Goal: Task Accomplishment & Management: Manage account settings

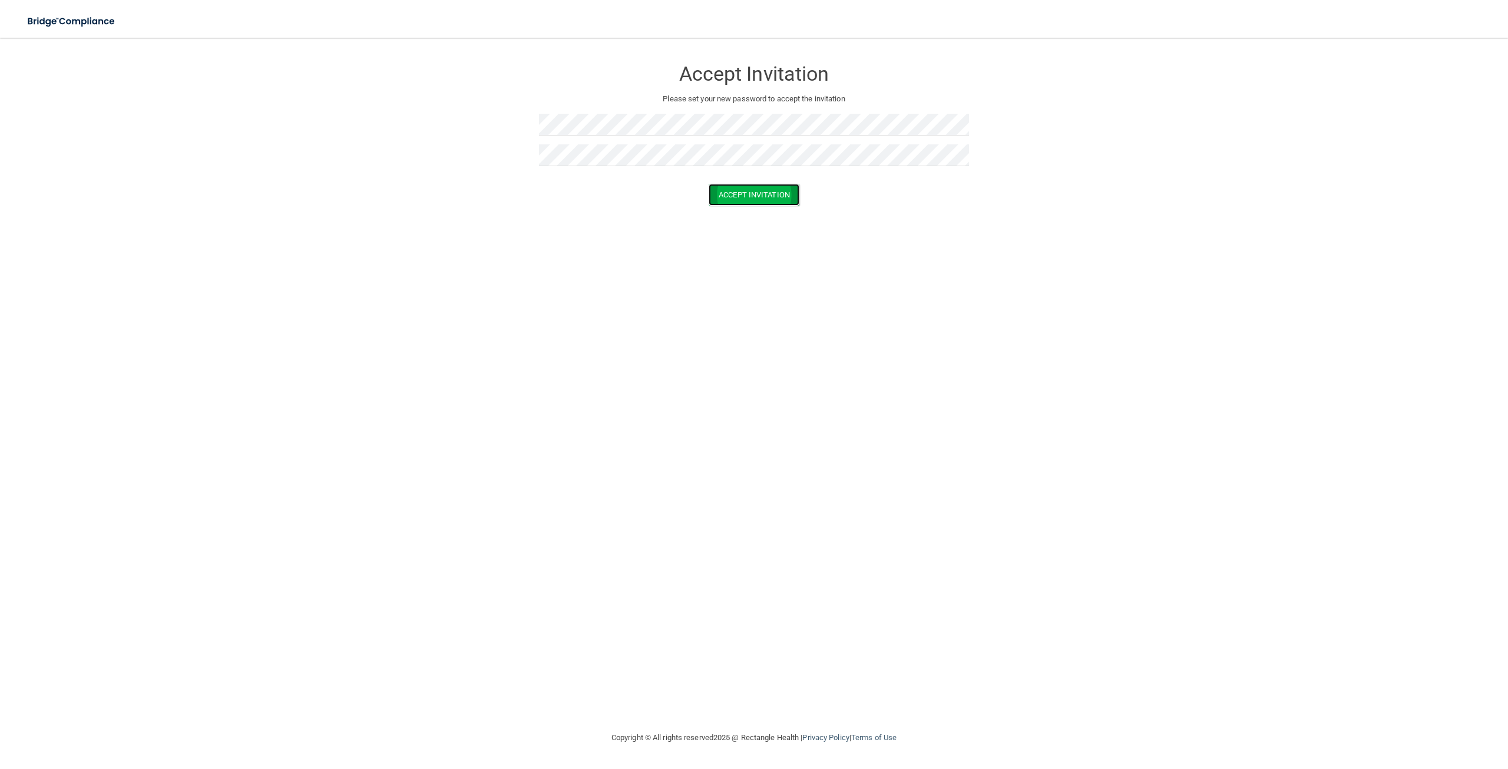
click at [756, 199] on button "Accept Invitation" at bounding box center [754, 195] width 91 height 22
click at [746, 209] on button "Accept Invitation" at bounding box center [754, 212] width 91 height 22
click at [332, 166] on form "Accept Invitation Please set your new password to accept the invitation Token i…" at bounding box center [754, 142] width 1461 height 187
click at [763, 185] on p "Passwords have to match" at bounding box center [754, 185] width 430 height 14
click at [340, 124] on form "Accept Invitation Please set your new password to accept the invitation Passwor…" at bounding box center [754, 152] width 1461 height 207
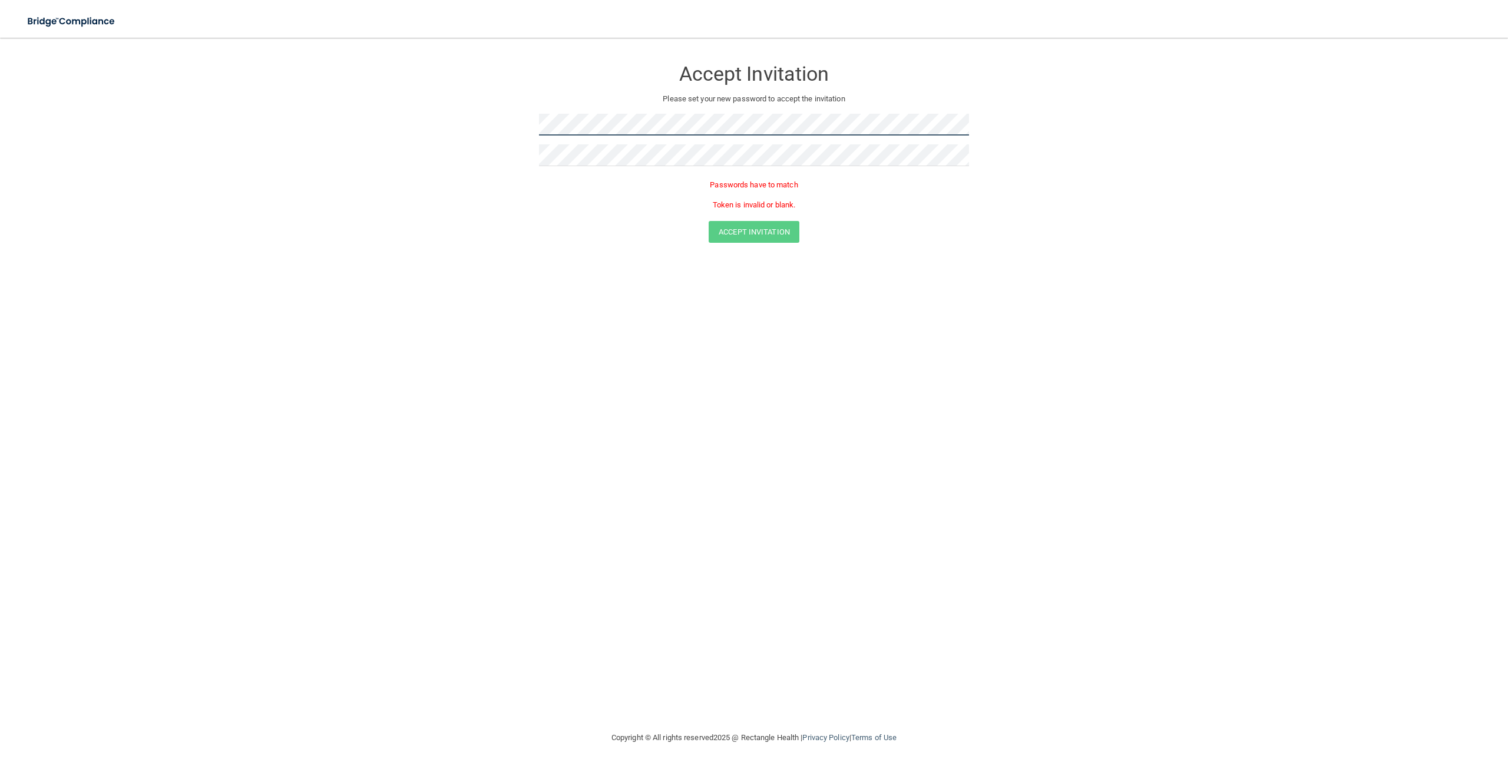
click at [506, 125] on form "Accept Invitation Please set your new password to accept the invitation Passwor…" at bounding box center [754, 152] width 1461 height 207
click at [773, 219] on button "Accept Invitation" at bounding box center [754, 212] width 91 height 22
click at [687, 114] on div "Accept Invitation Please set your new password to accept the invitation" at bounding box center [754, 116] width 430 height 134
click at [750, 190] on button "Accept Invitation" at bounding box center [754, 195] width 91 height 22
click at [1090, 353] on div "Accept Invitation Please set your new password to accept the invitation Token i…" at bounding box center [754, 383] width 1461 height 669
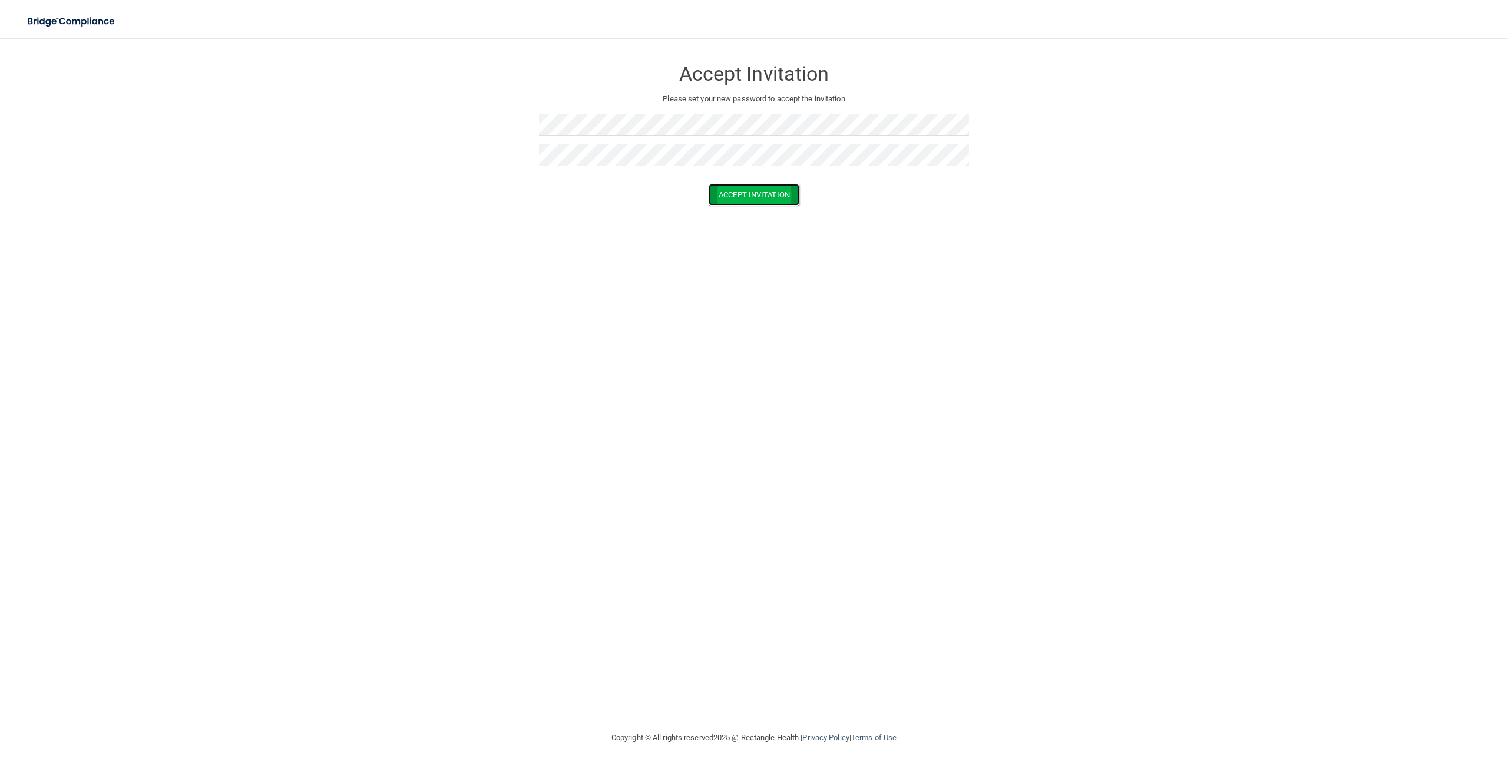
click at [769, 199] on button "Accept Invitation" at bounding box center [754, 195] width 91 height 22
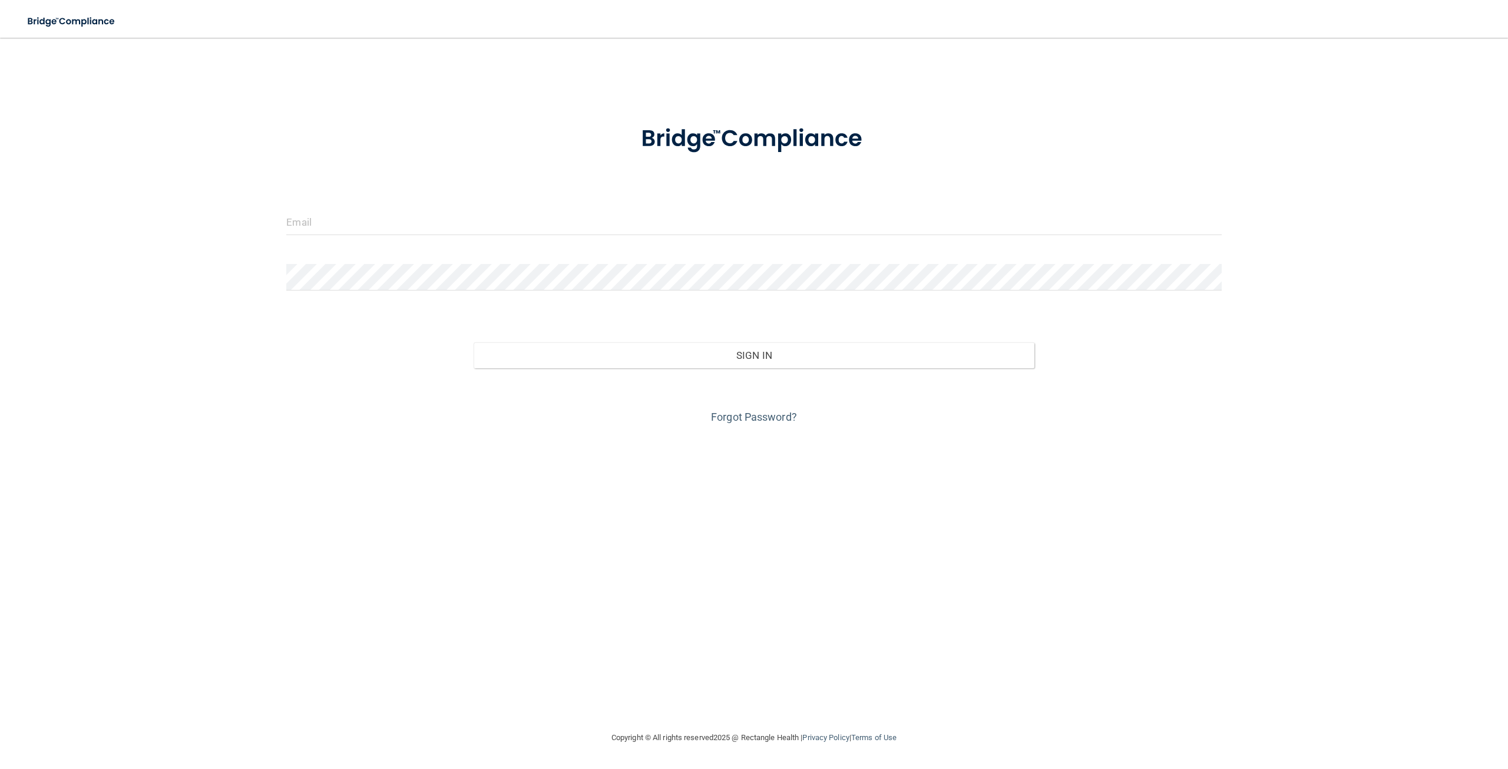
click at [1171, 169] on div at bounding box center [753, 138] width 953 height 61
click at [911, 216] on input "email" at bounding box center [753, 222] width 935 height 27
click at [911, 214] on input "email" at bounding box center [753, 222] width 935 height 27
type input "[EMAIL_ADDRESS][DOMAIN_NAME]"
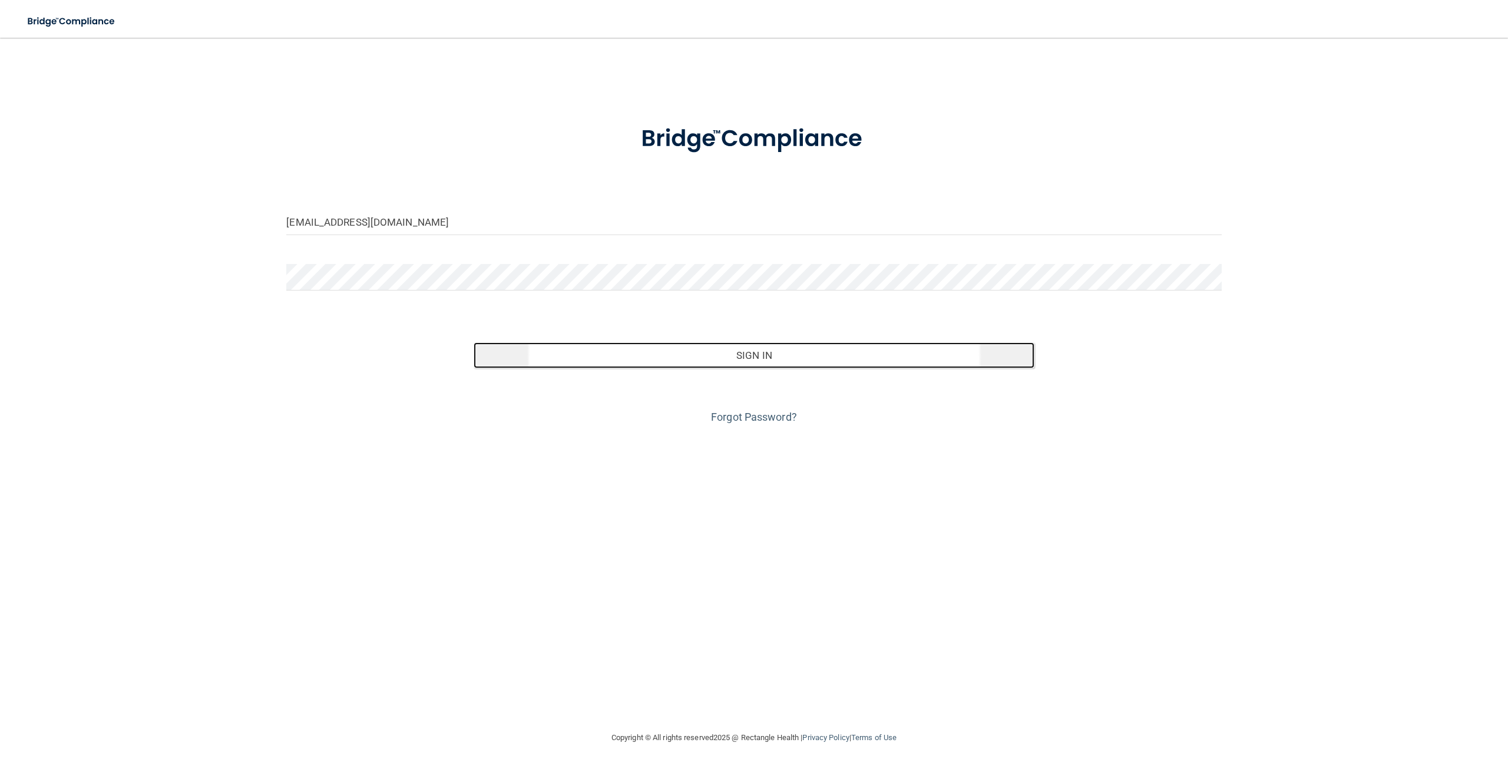
click at [576, 352] on button "Sign In" at bounding box center [754, 355] width 561 height 26
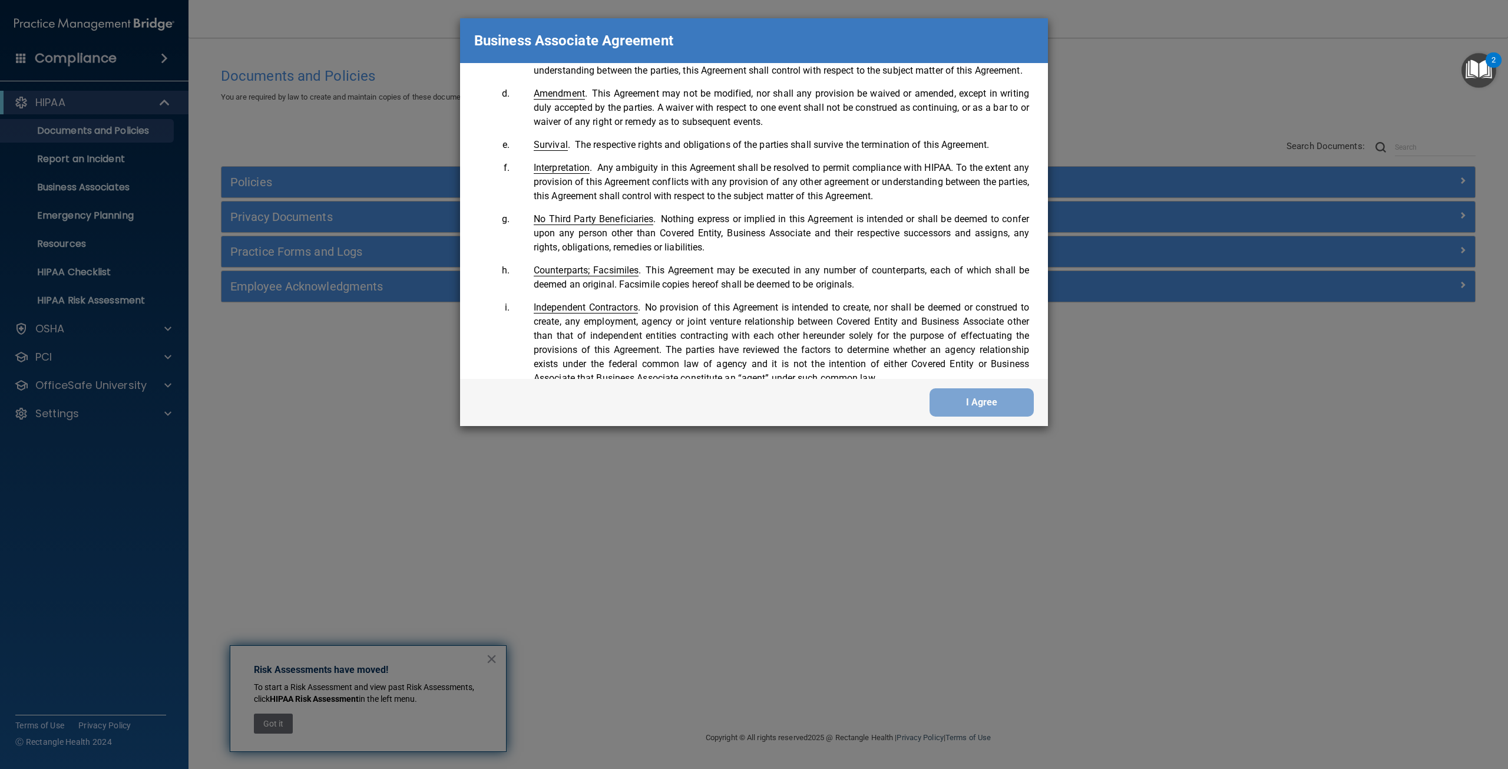
scroll to position [2402, 0]
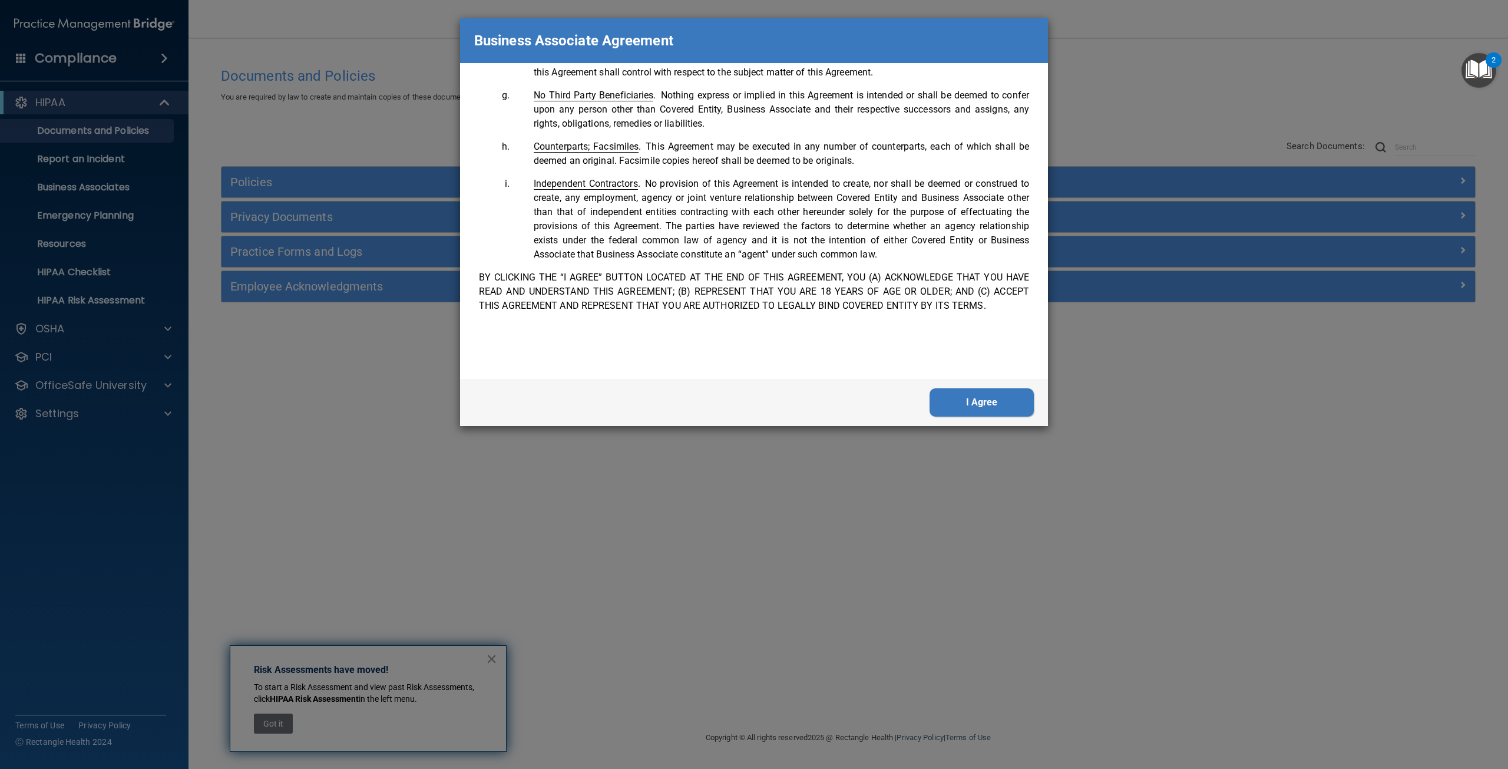
click at [943, 401] on button "I Agree" at bounding box center [982, 402] width 104 height 28
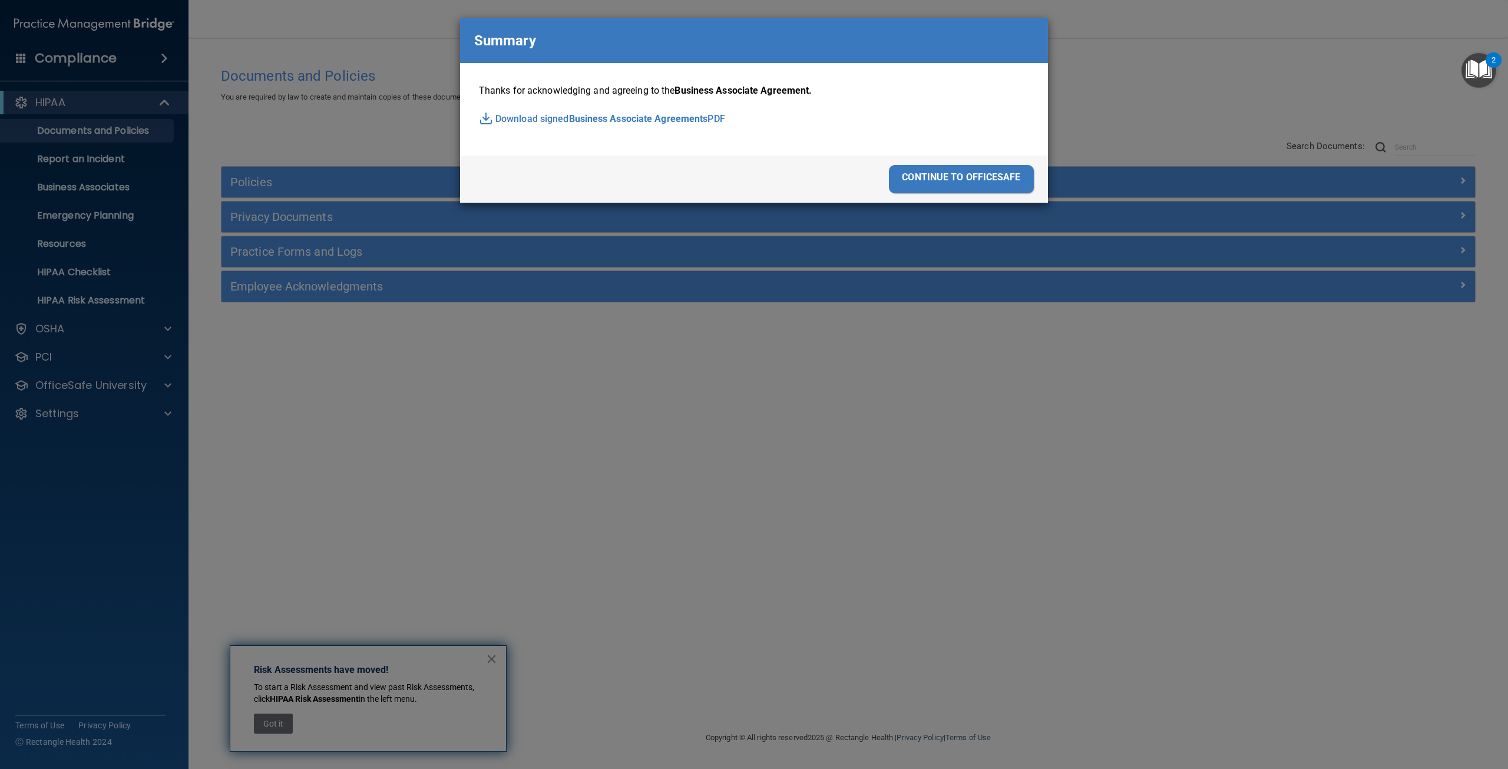
click at [956, 184] on div "continue to officesafe" at bounding box center [961, 179] width 145 height 28
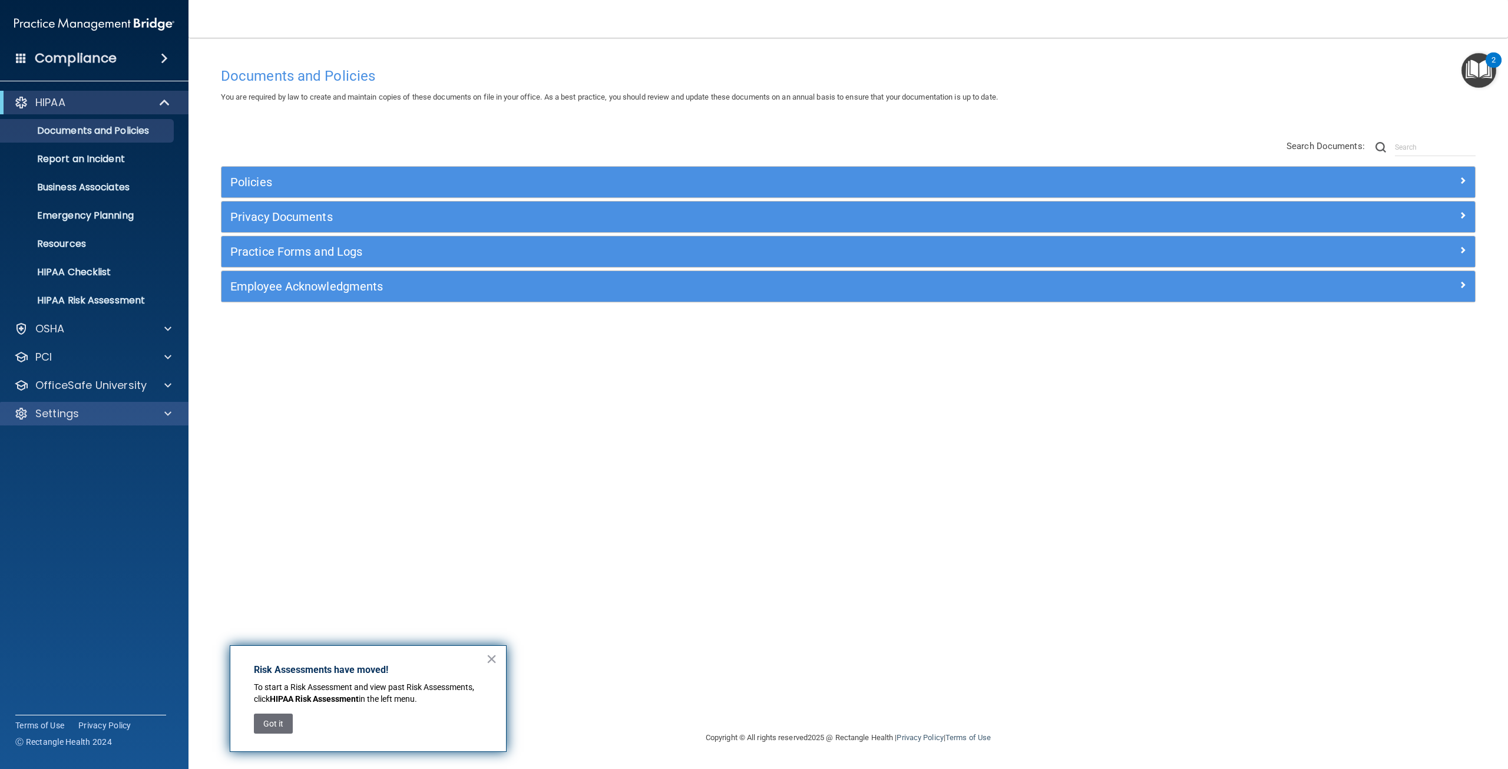
click at [95, 421] on div "Settings" at bounding box center [94, 414] width 189 height 24
click at [167, 411] on span at bounding box center [167, 413] width 7 height 14
click at [66, 442] on p "My Account" at bounding box center [88, 442] width 161 height 12
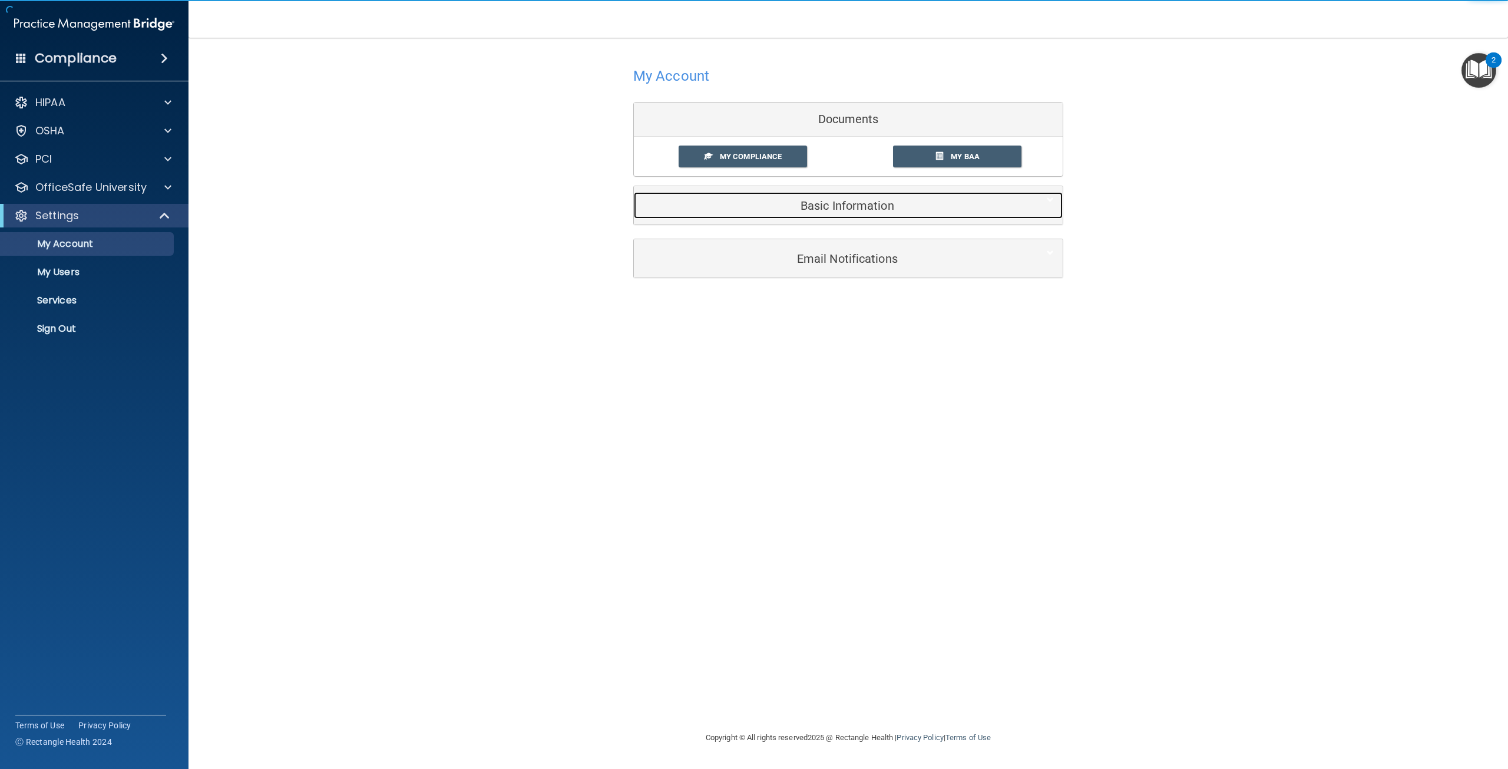
click at [843, 209] on h5 "Basic Information" at bounding box center [830, 205] width 375 height 13
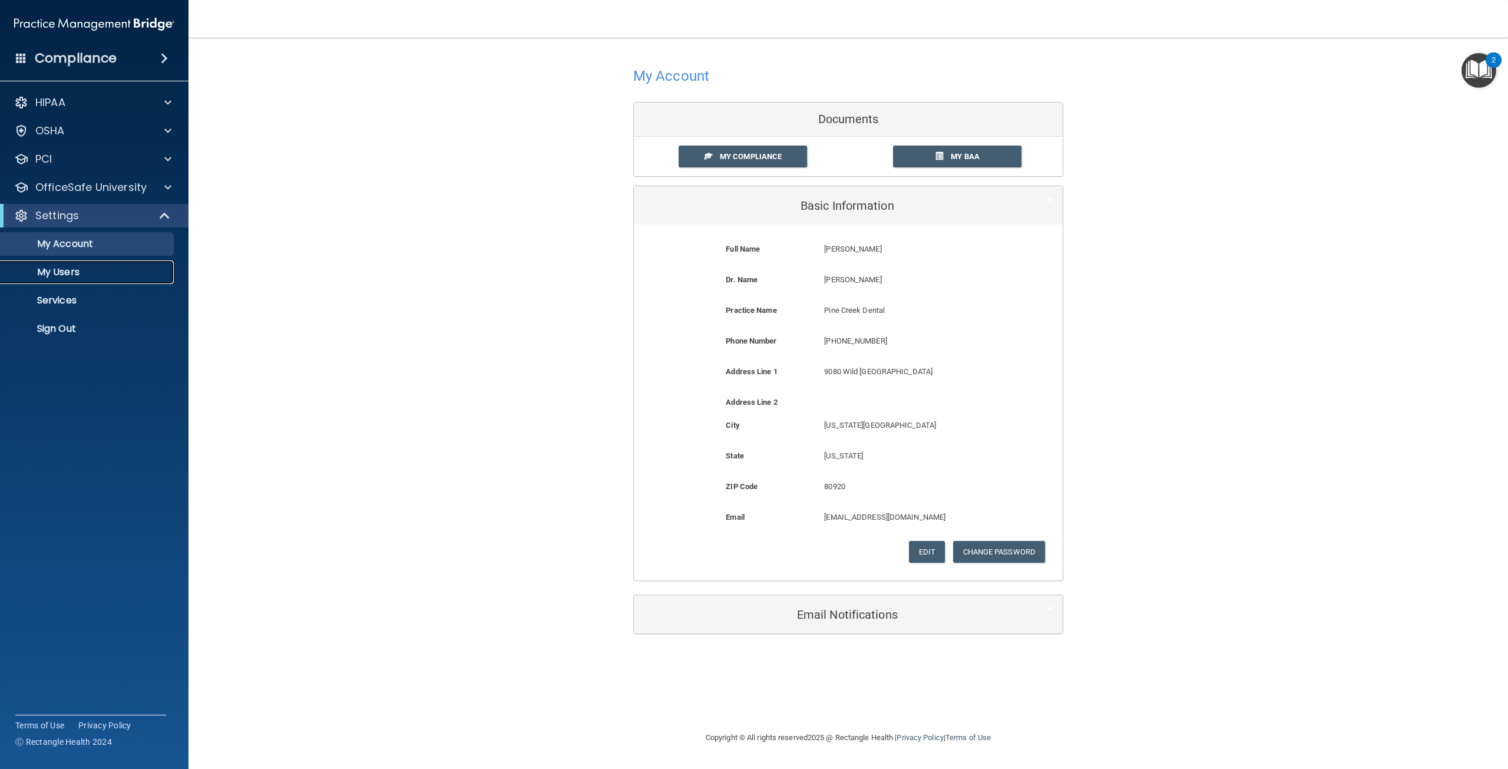
click at [95, 277] on p "My Users" at bounding box center [88, 272] width 161 height 12
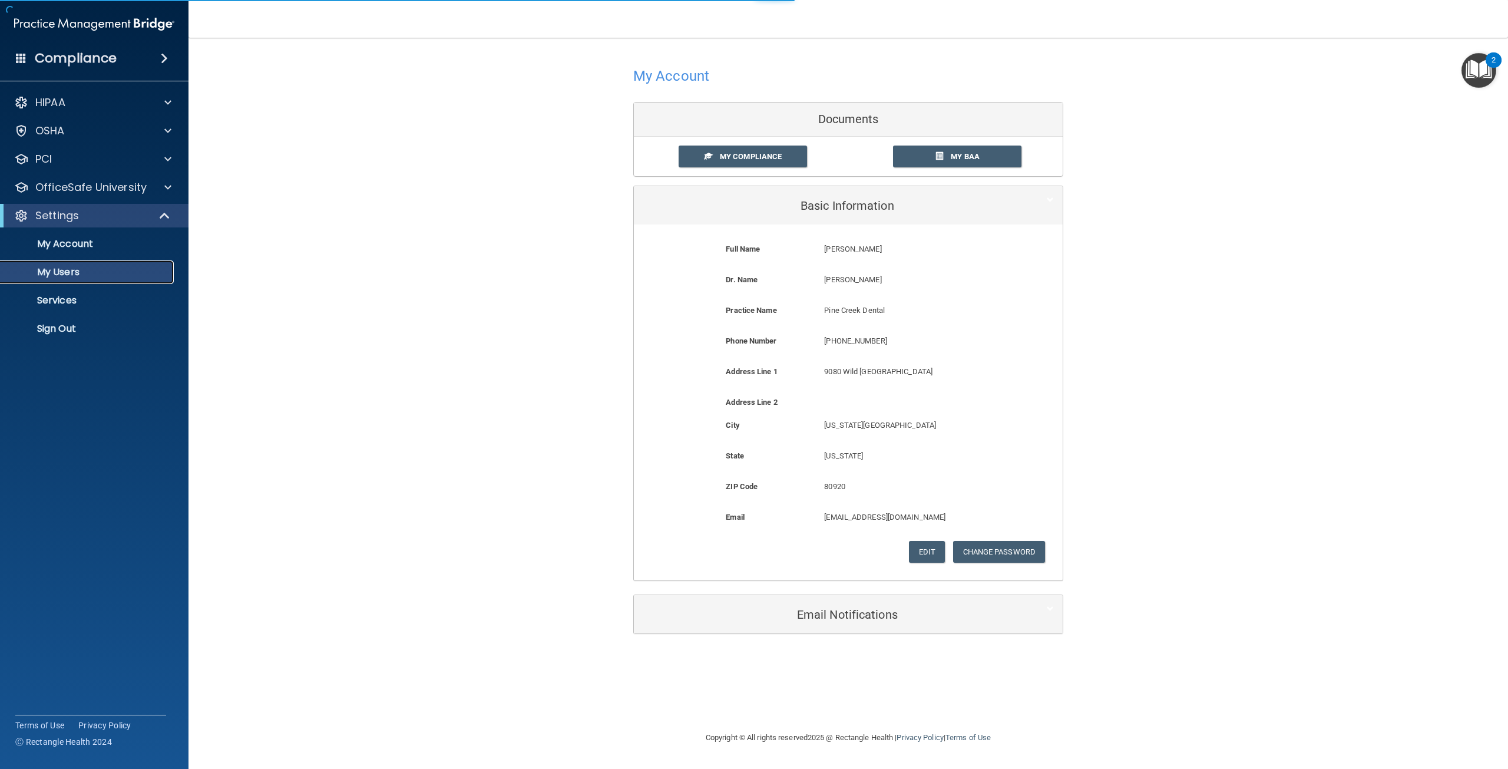
select select "20"
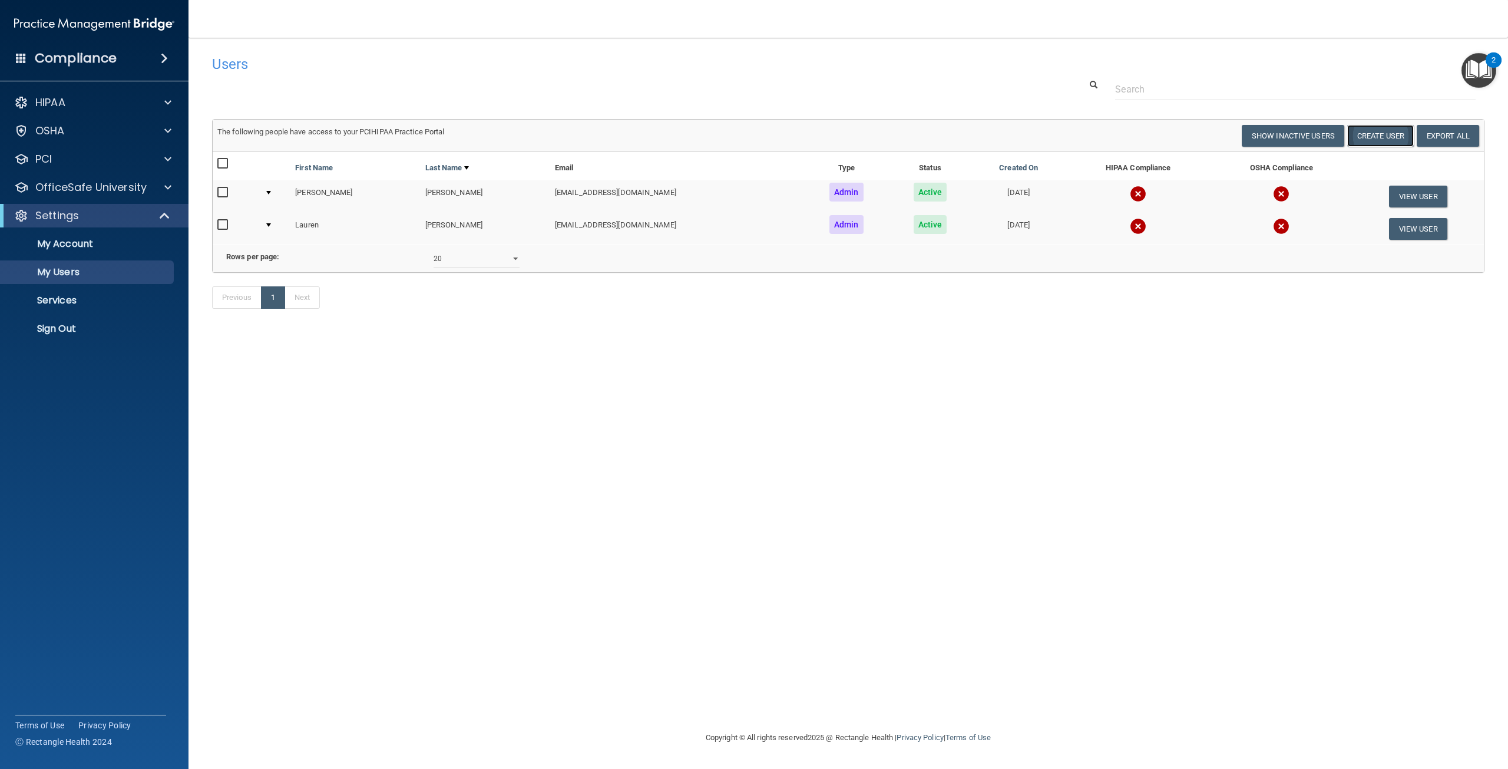
click at [1379, 134] on button "Create User" at bounding box center [1380, 136] width 67 height 22
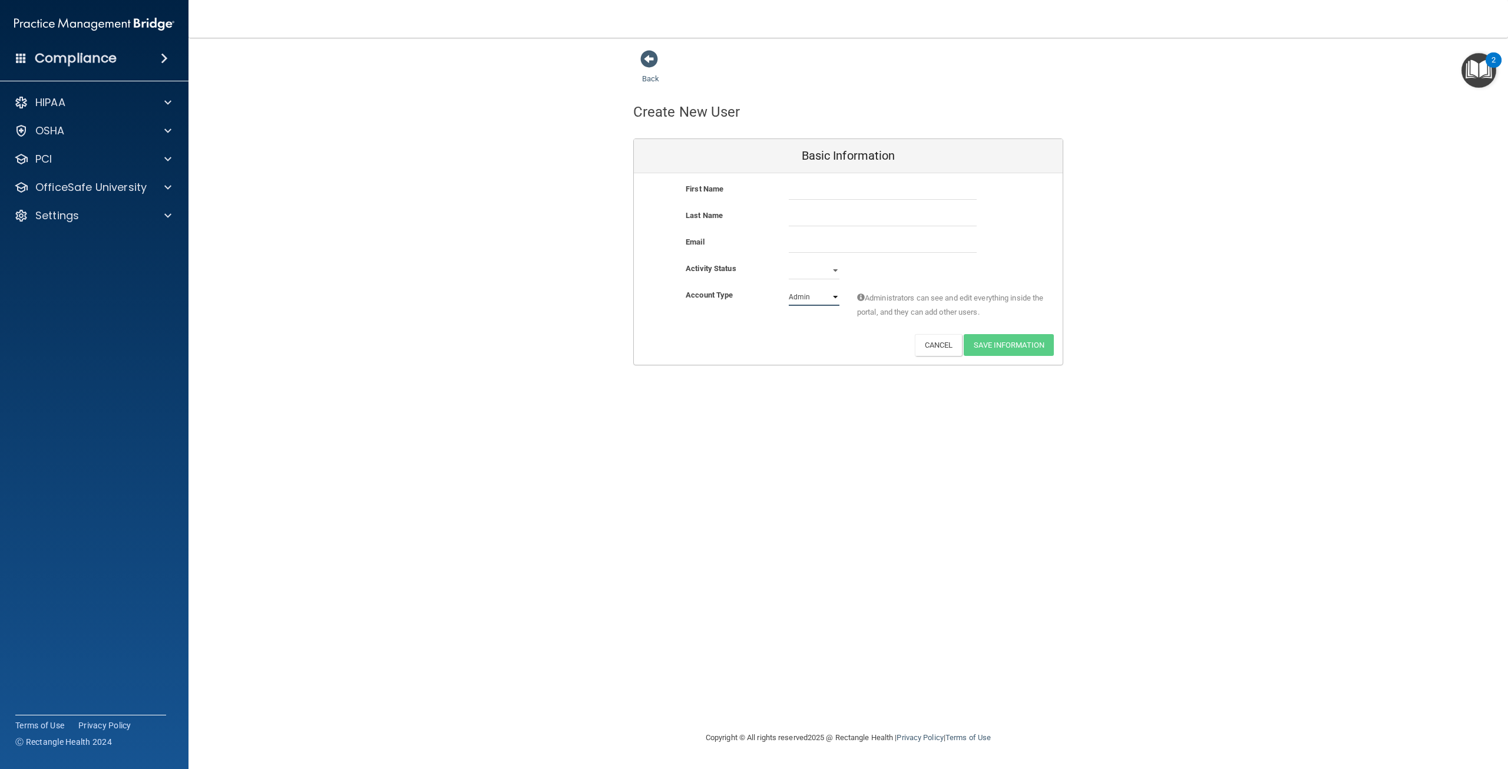
click at [821, 300] on select "Admin Member" at bounding box center [814, 297] width 51 height 18
click at [820, 194] on input "text" at bounding box center [883, 191] width 188 height 18
type input "Dr. Bill"
type input "Thompson"
type input "drthompson@pinecreekdental.com"
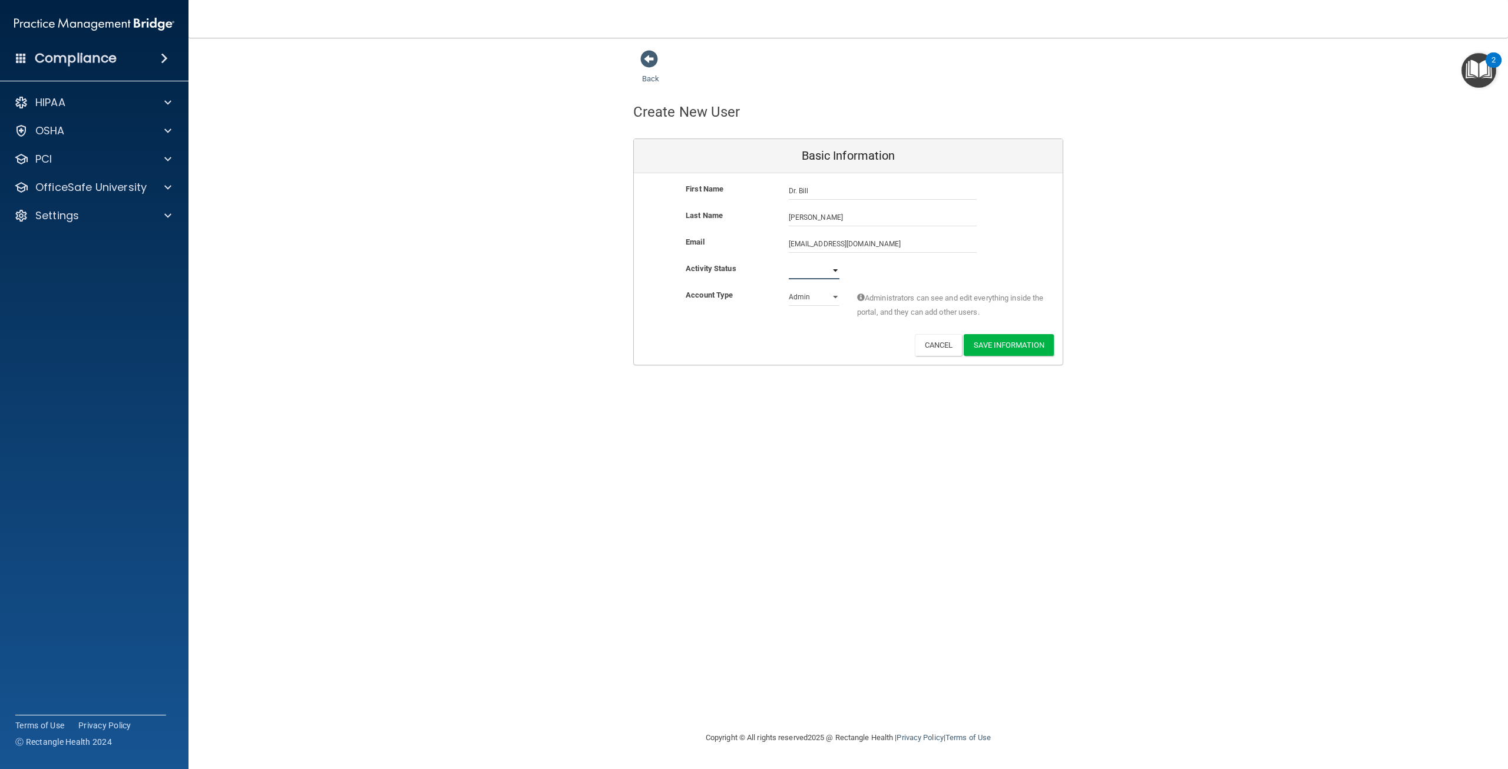
click at [835, 272] on select "Active Inactive" at bounding box center [814, 271] width 51 height 18
select select "active"
click at [789, 262] on select "Active Inactive" at bounding box center [814, 271] width 51 height 18
click at [1020, 349] on button "Save Information" at bounding box center [1009, 345] width 90 height 22
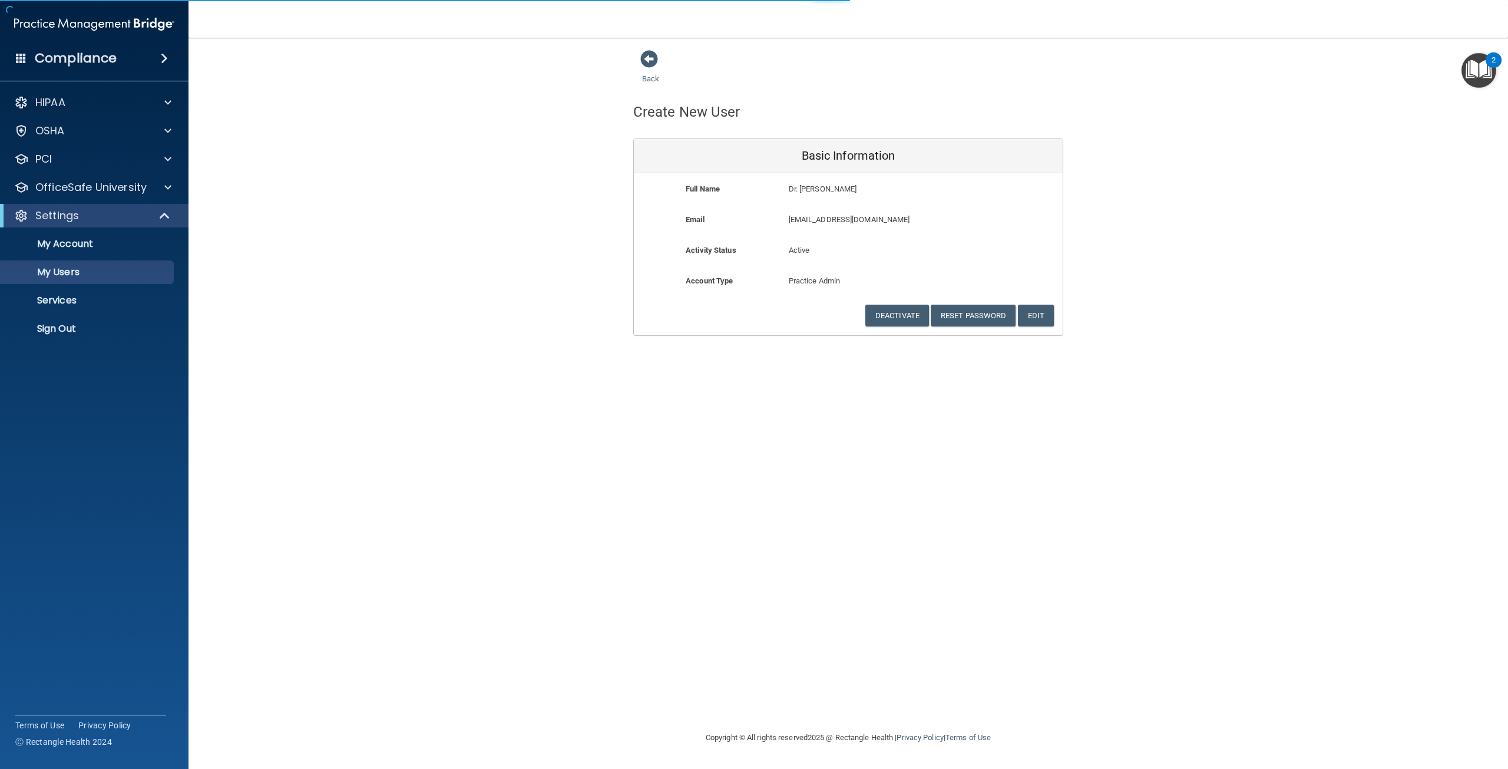
select select "20"
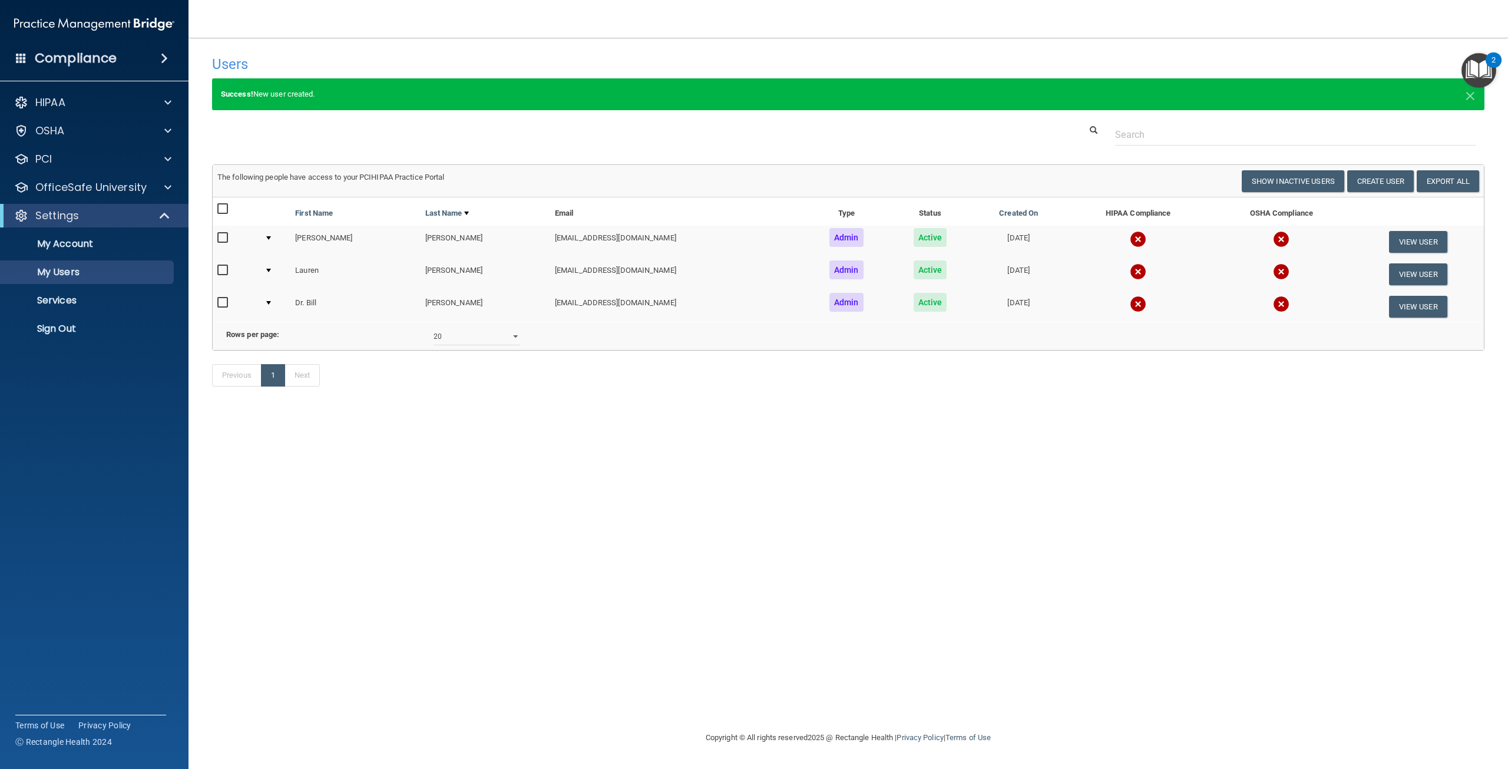
click at [1130, 244] on img at bounding box center [1138, 239] width 16 height 16
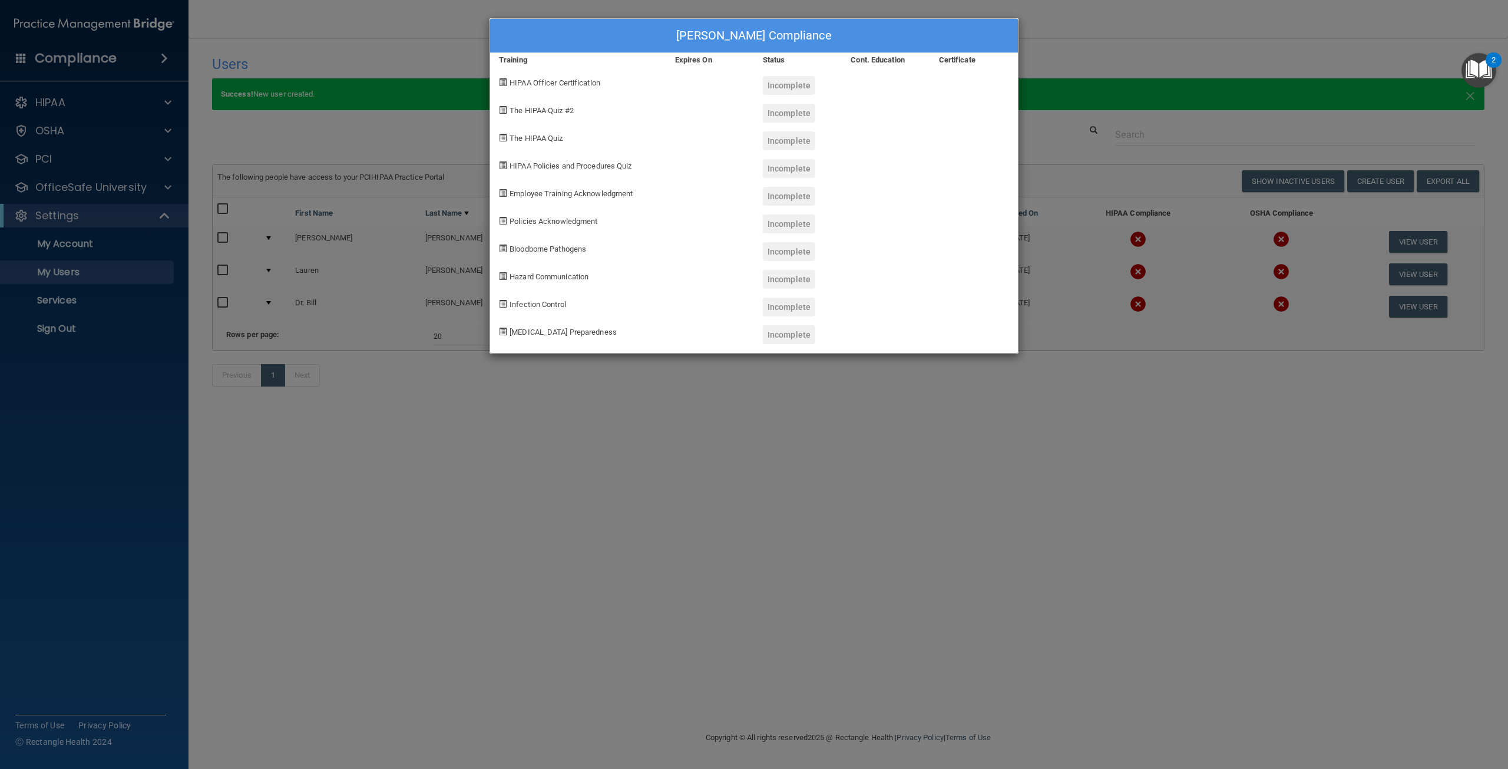
click at [1043, 488] on div "Lynae Brewer's Compliance Training Expires On Status Cont. Education Certificat…" at bounding box center [754, 384] width 1508 height 769
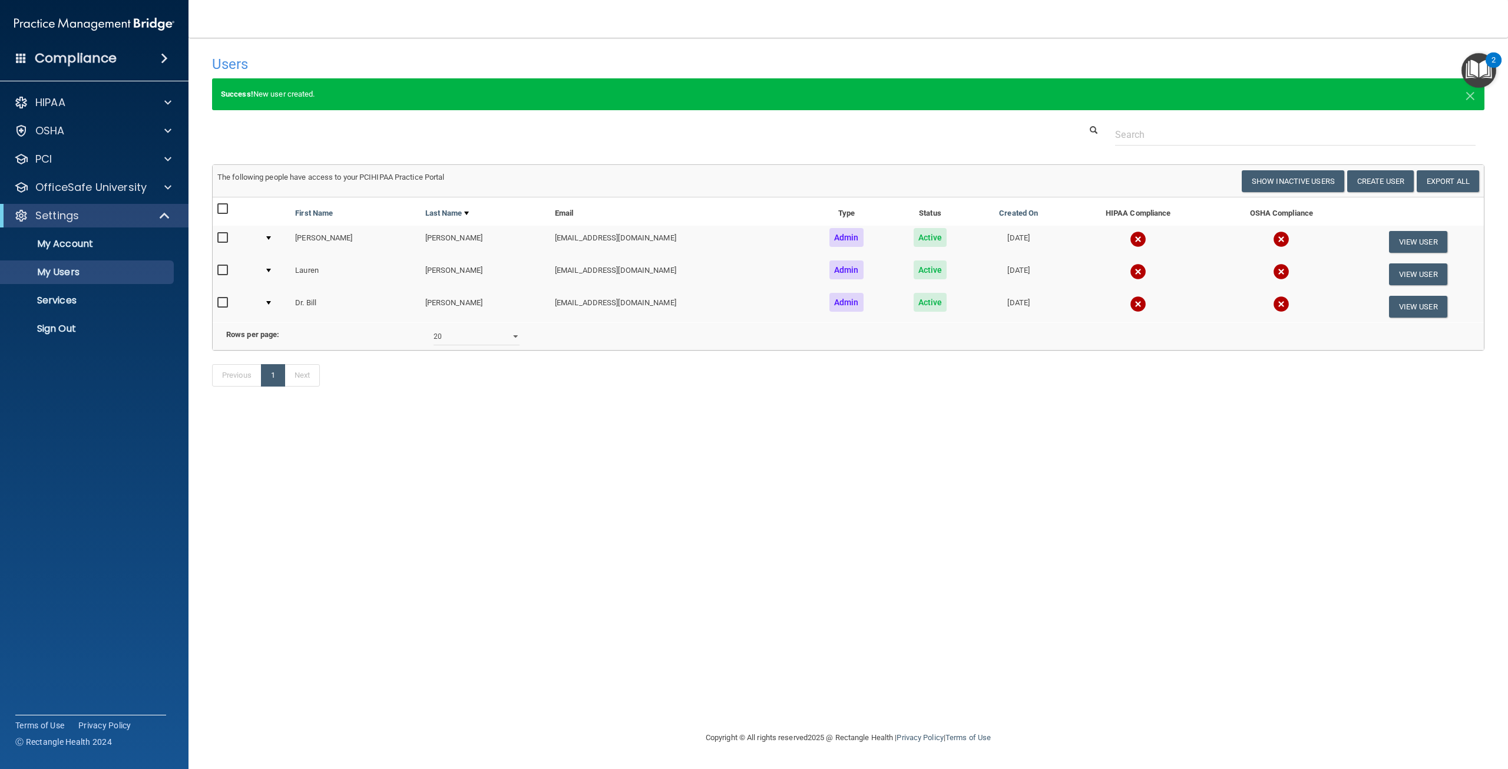
click at [1130, 233] on img at bounding box center [1138, 239] width 16 height 16
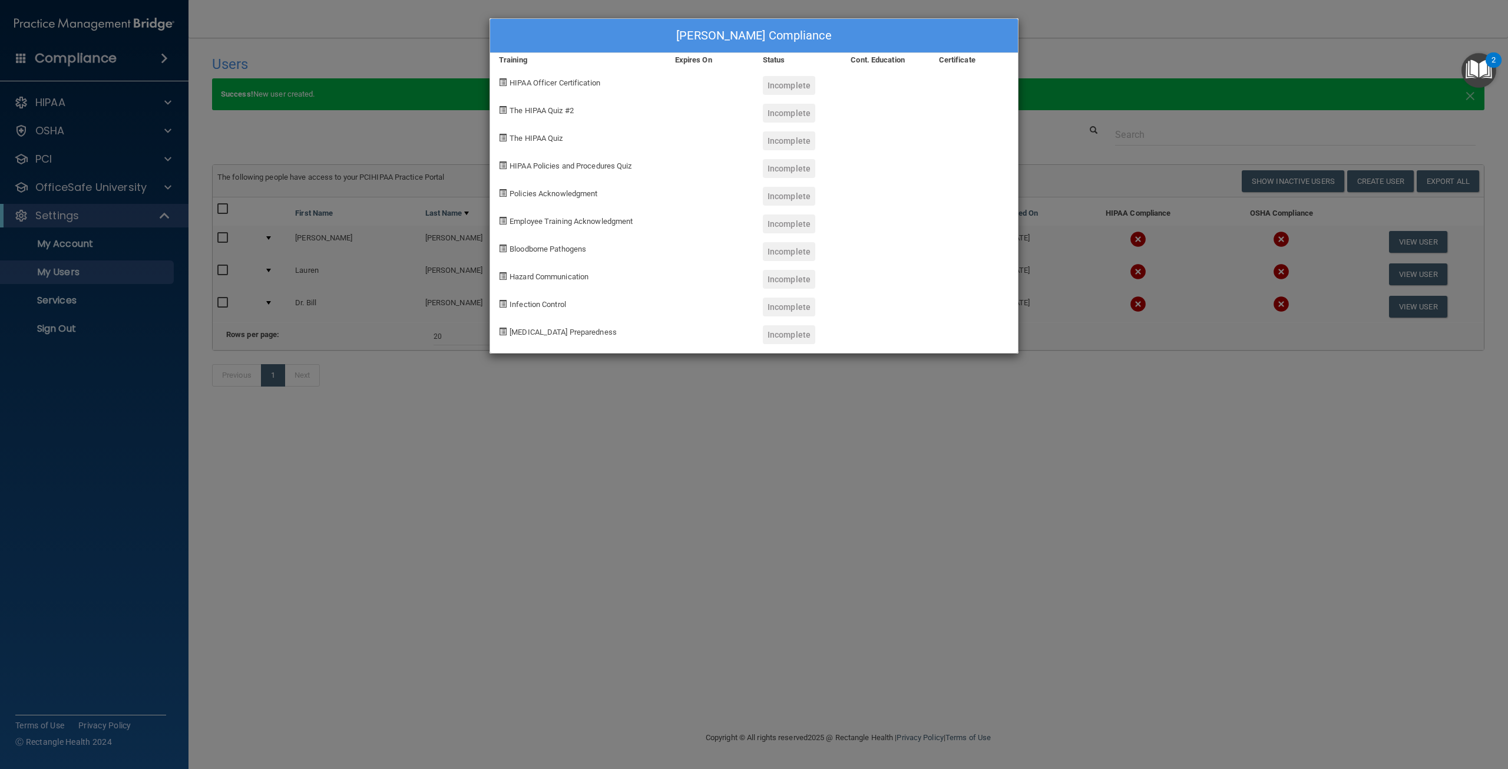
click at [1058, 70] on div "Lynae Brewer's Compliance Training Expires On Status Cont. Education Certificat…" at bounding box center [754, 384] width 1508 height 769
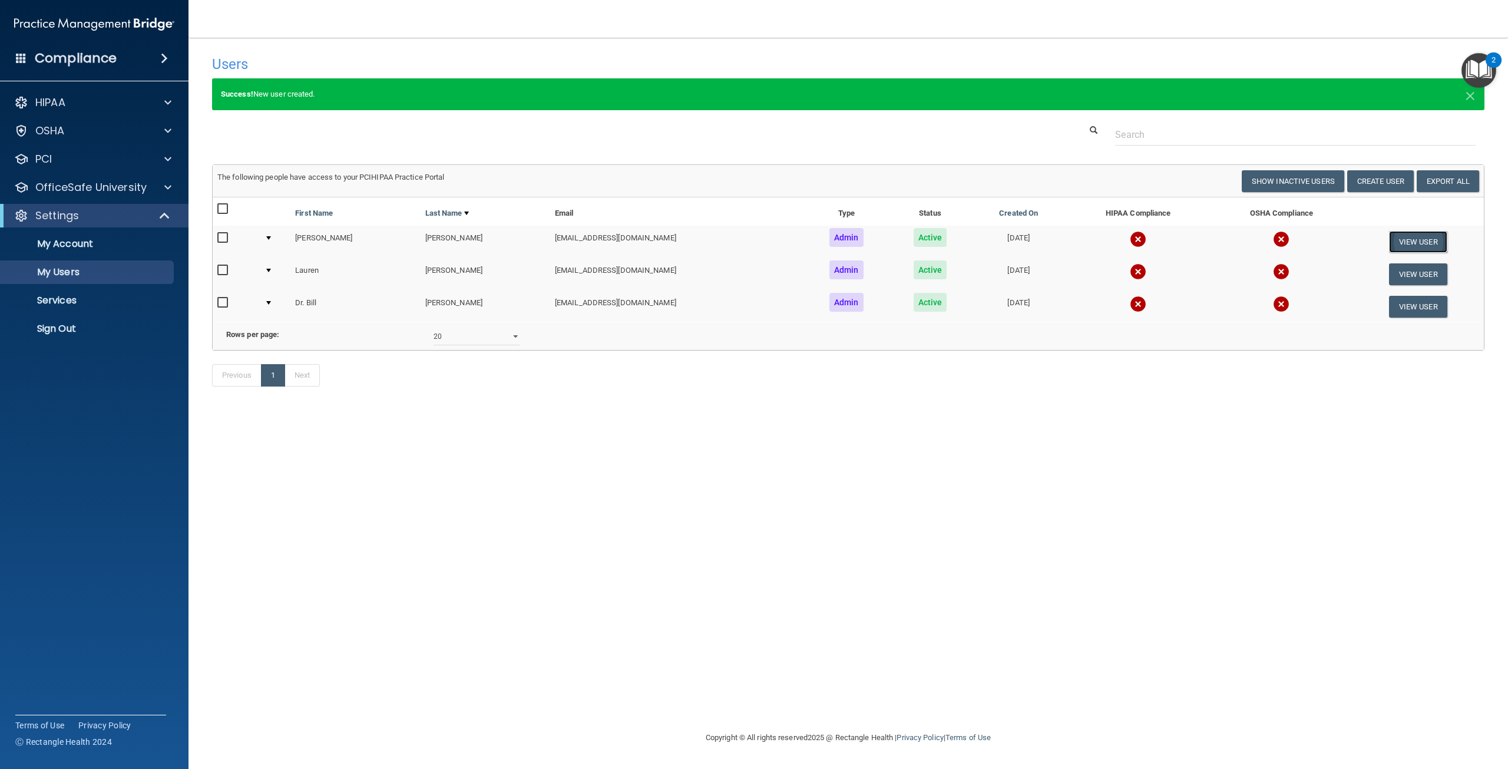
click at [1430, 246] on button "View User" at bounding box center [1418, 242] width 58 height 22
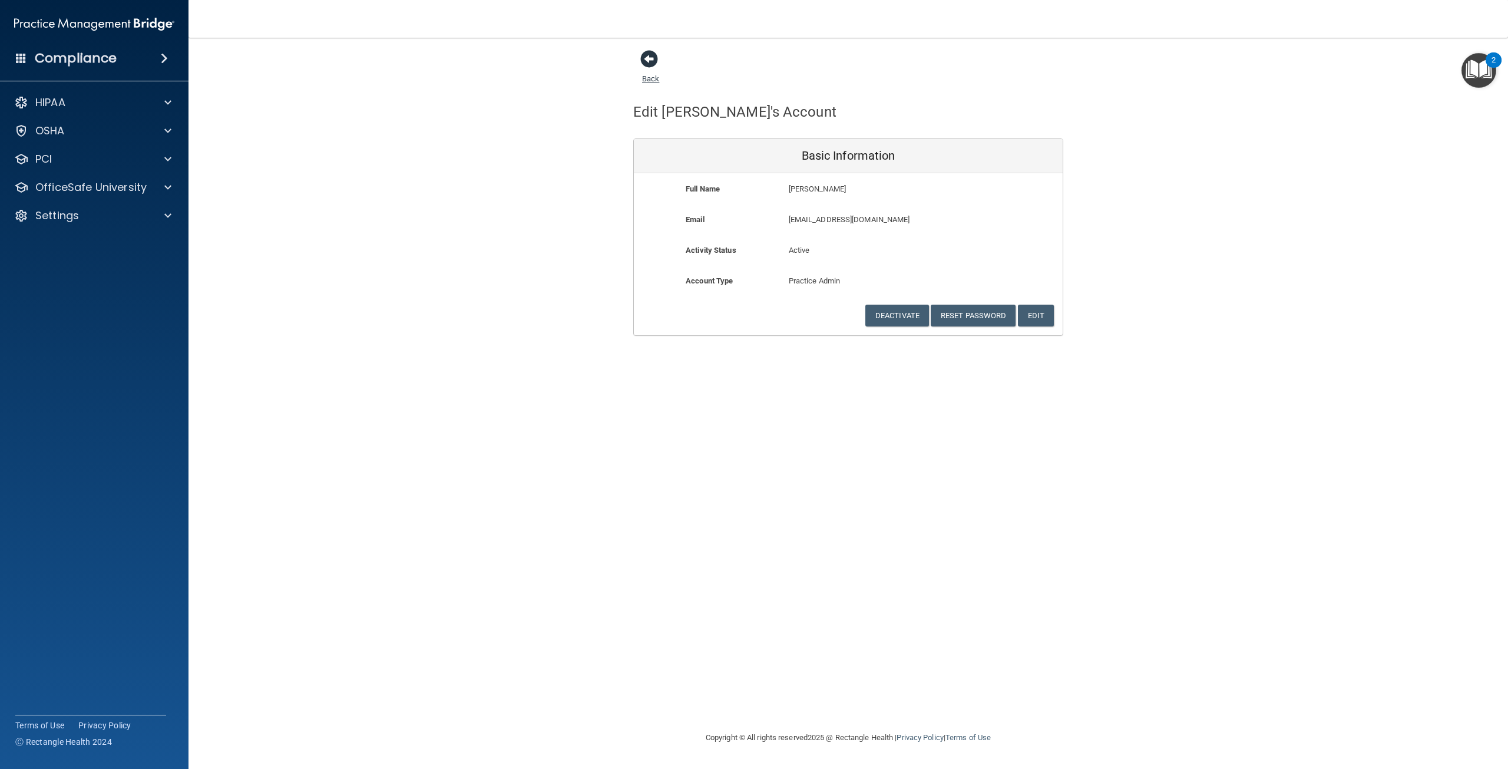
click at [656, 68] on span at bounding box center [649, 59] width 18 height 18
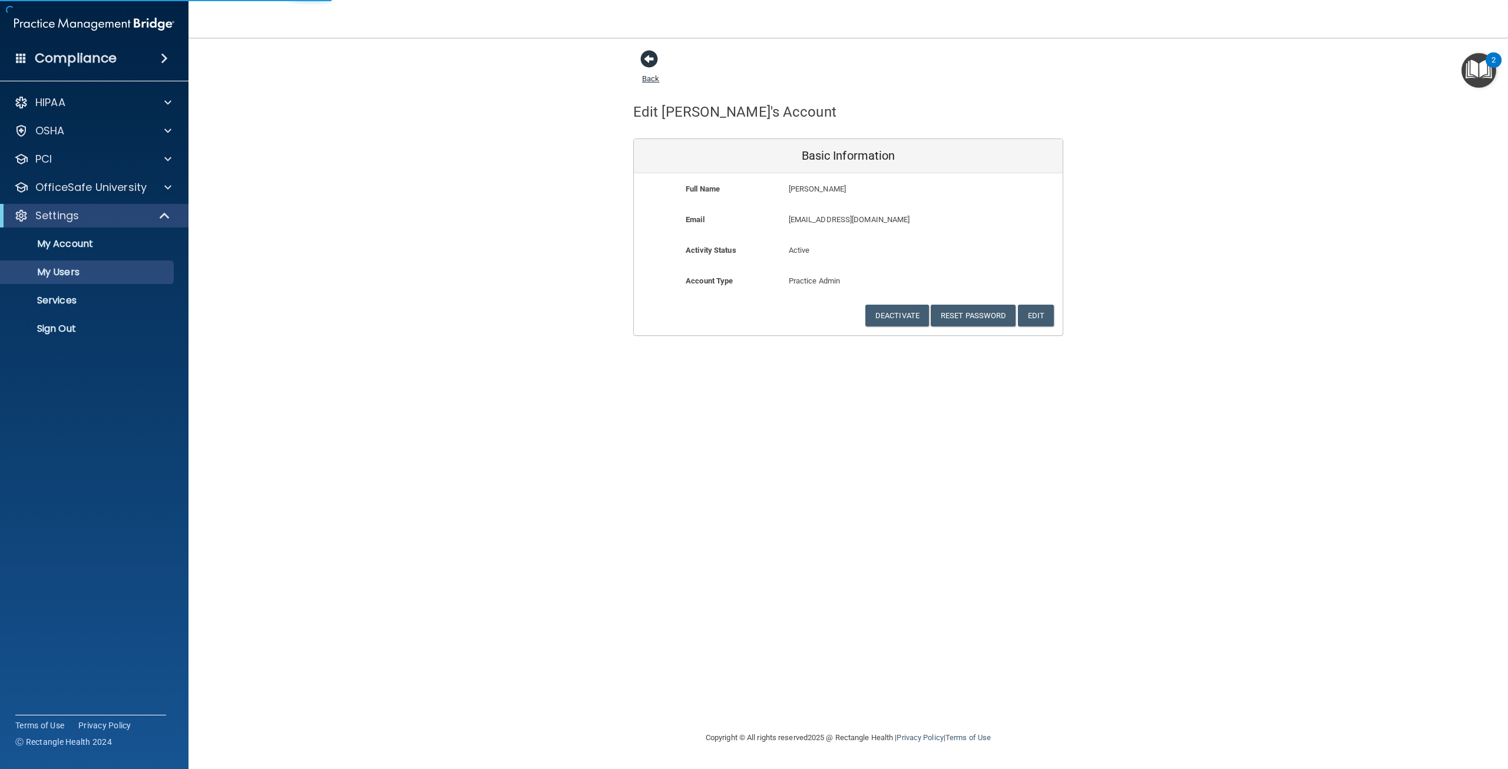
select select "20"
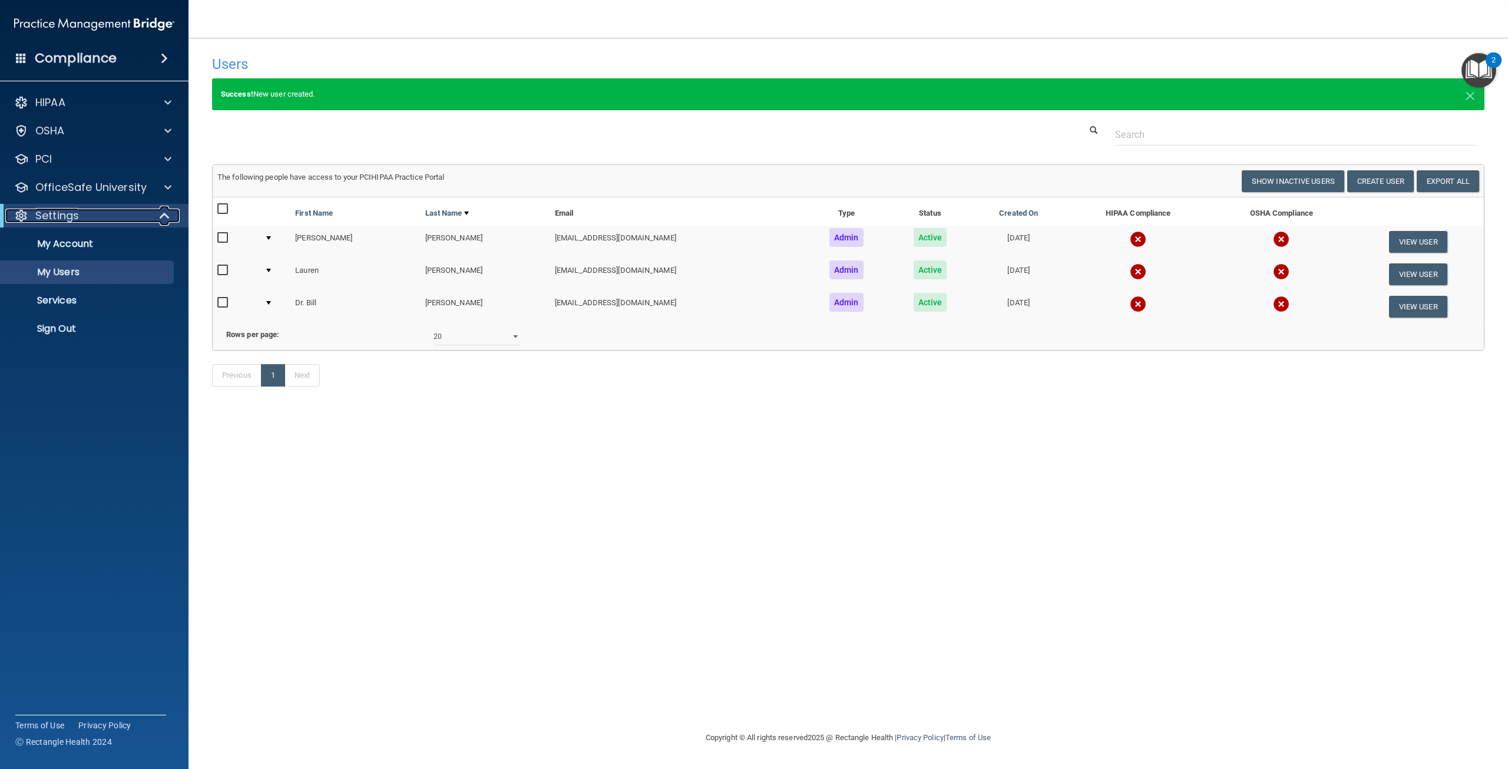
click at [84, 214] on div "Settings" at bounding box center [78, 216] width 146 height 14
click at [92, 189] on p "OfficeSafe University" at bounding box center [90, 187] width 111 height 14
click at [77, 210] on p "HIPAA Training" at bounding box center [56, 216] width 97 height 12
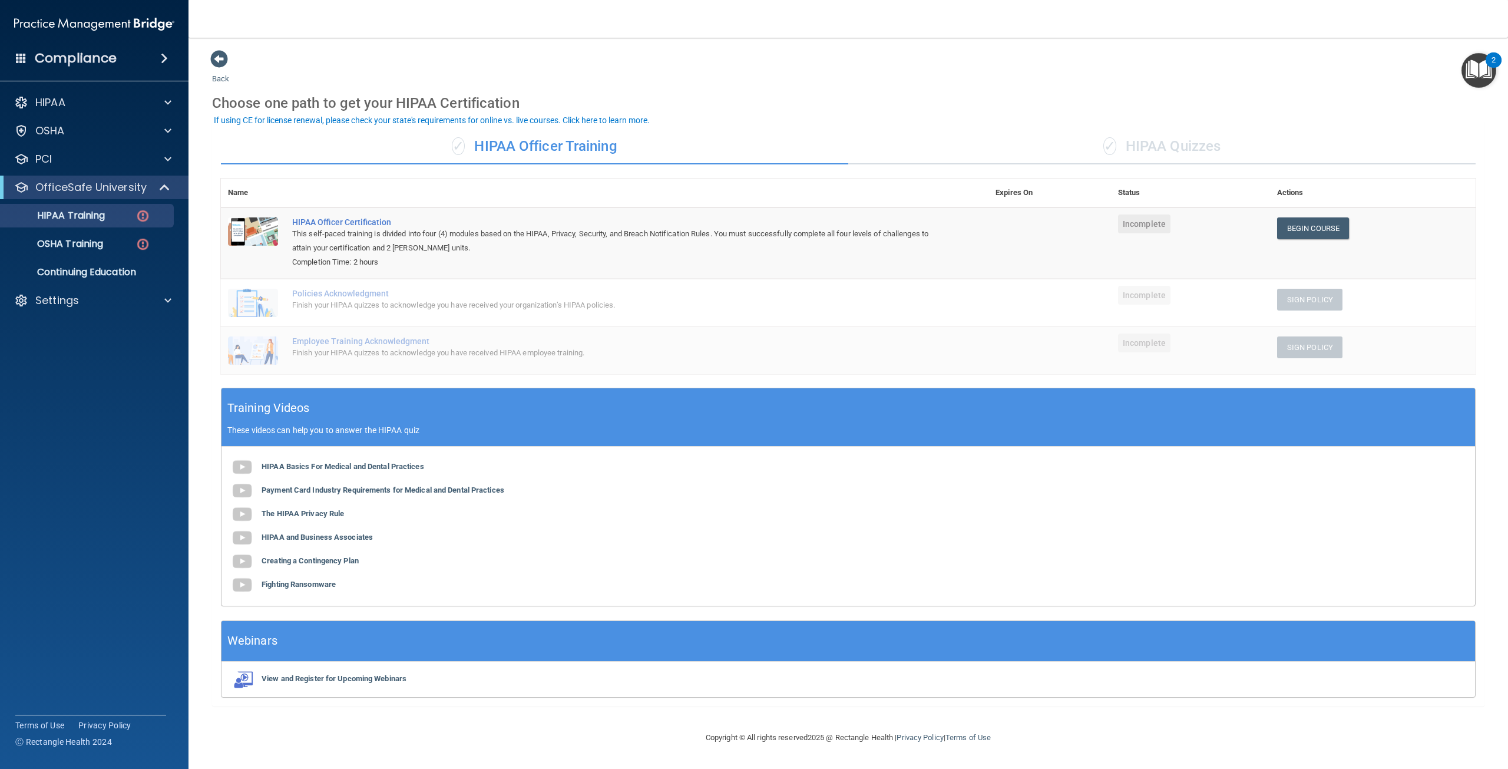
click at [1149, 151] on div "✓ HIPAA Quizzes" at bounding box center [1161, 146] width 627 height 35
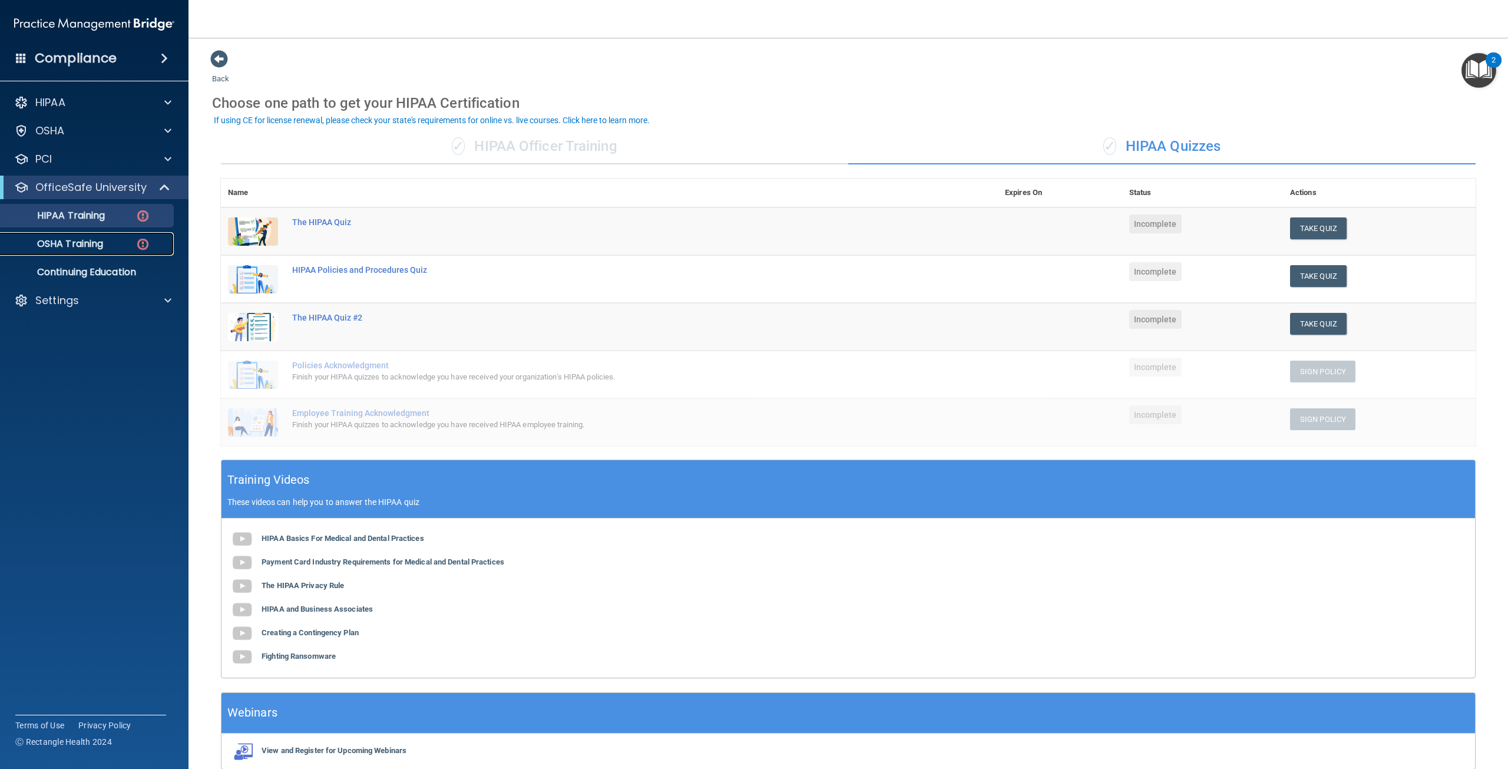
click at [88, 244] on p "OSHA Training" at bounding box center [55, 244] width 95 height 12
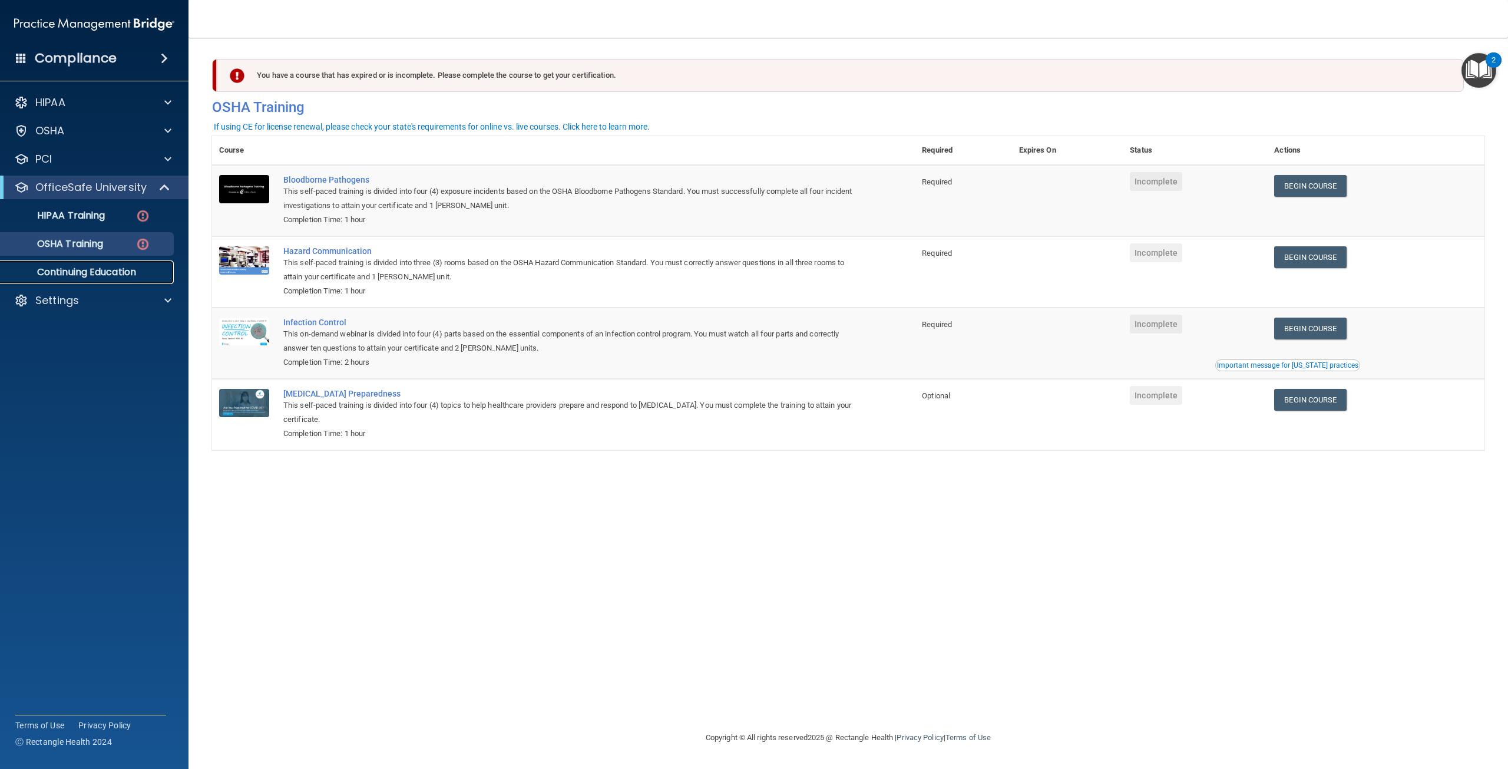
click at [119, 274] on p "Continuing Education" at bounding box center [88, 272] width 161 height 12
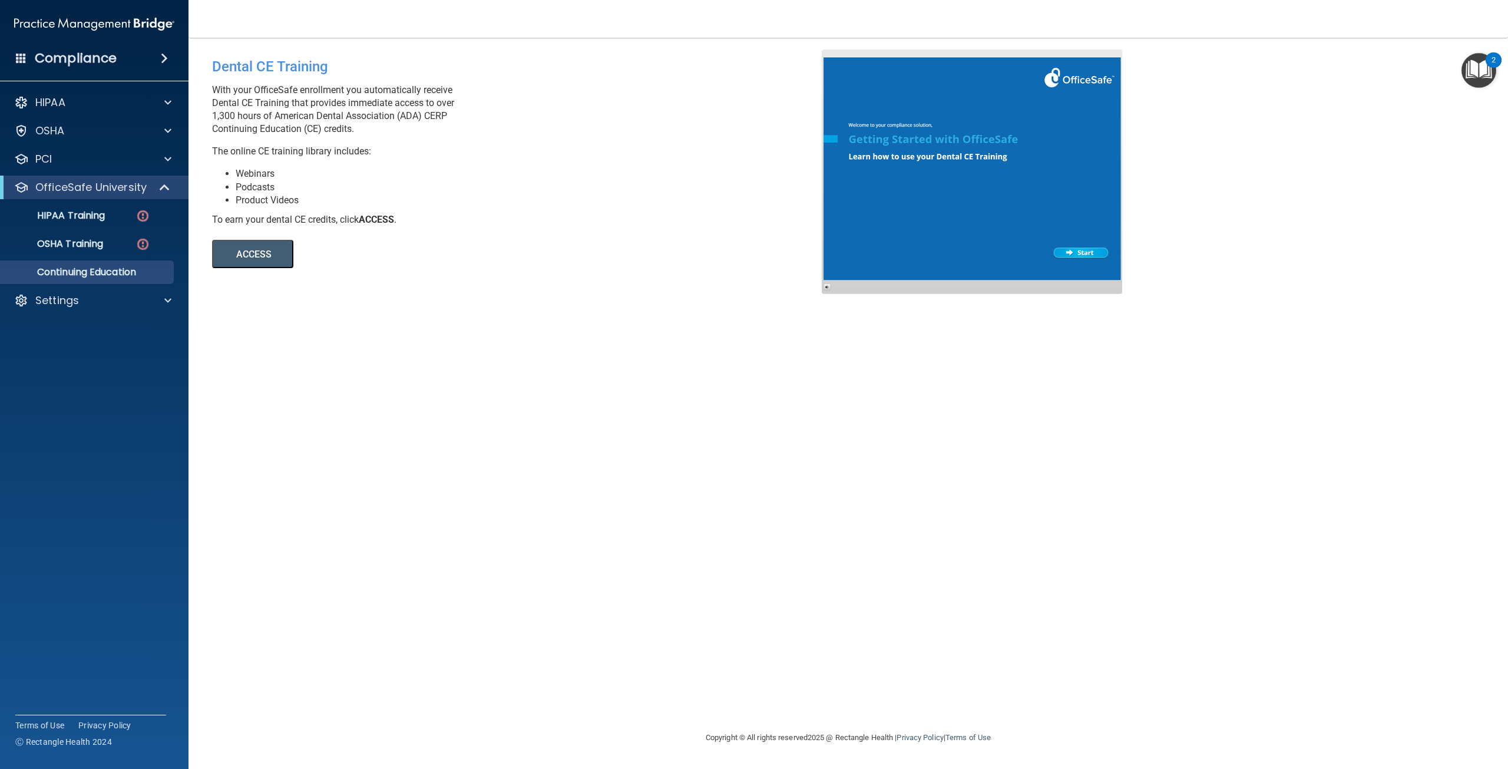
click at [282, 261] on button "ACCESS" at bounding box center [252, 254] width 81 height 28
click at [139, 193] on p "OfficeSafe University" at bounding box center [90, 187] width 111 height 14
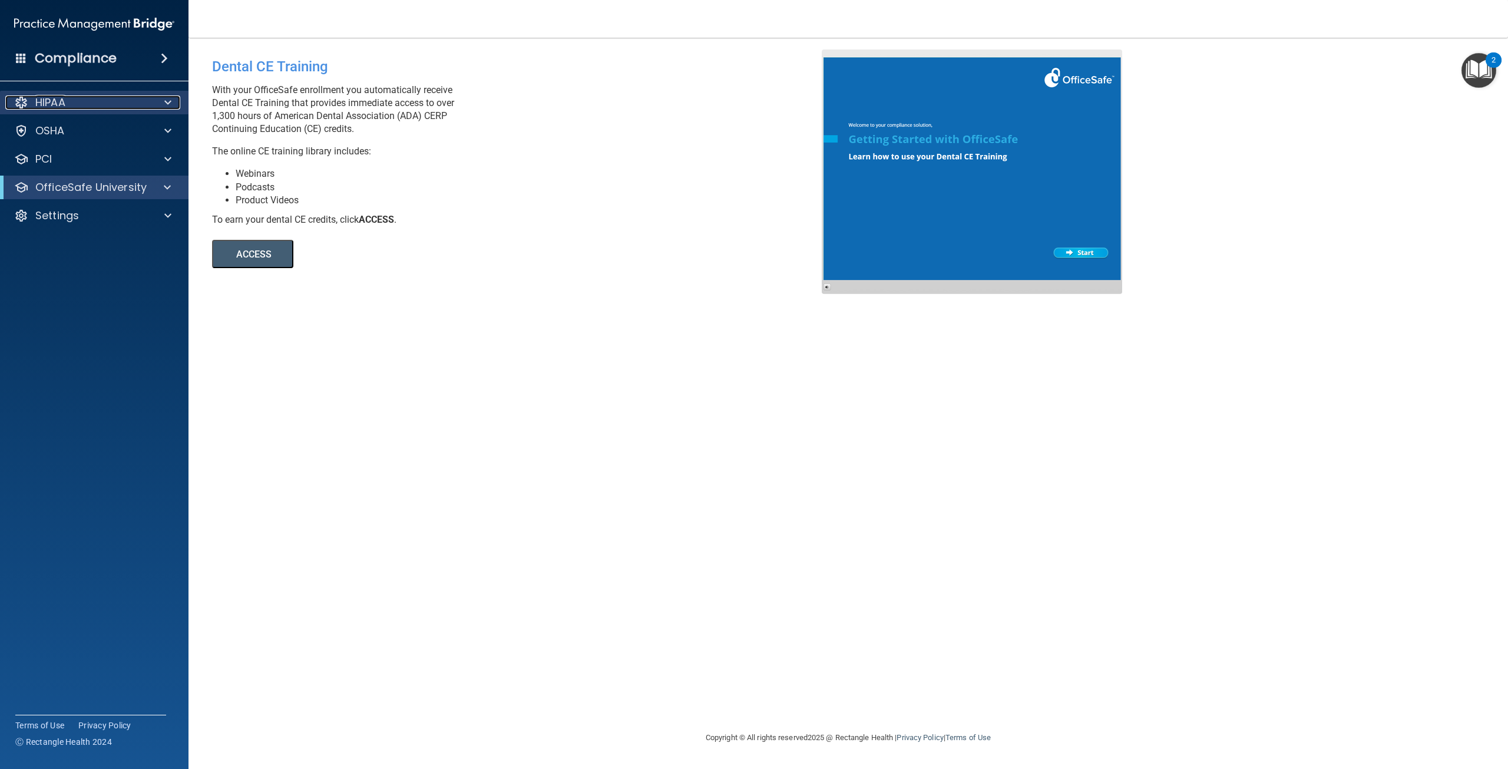
click at [118, 107] on div "HIPAA" at bounding box center [78, 102] width 146 height 14
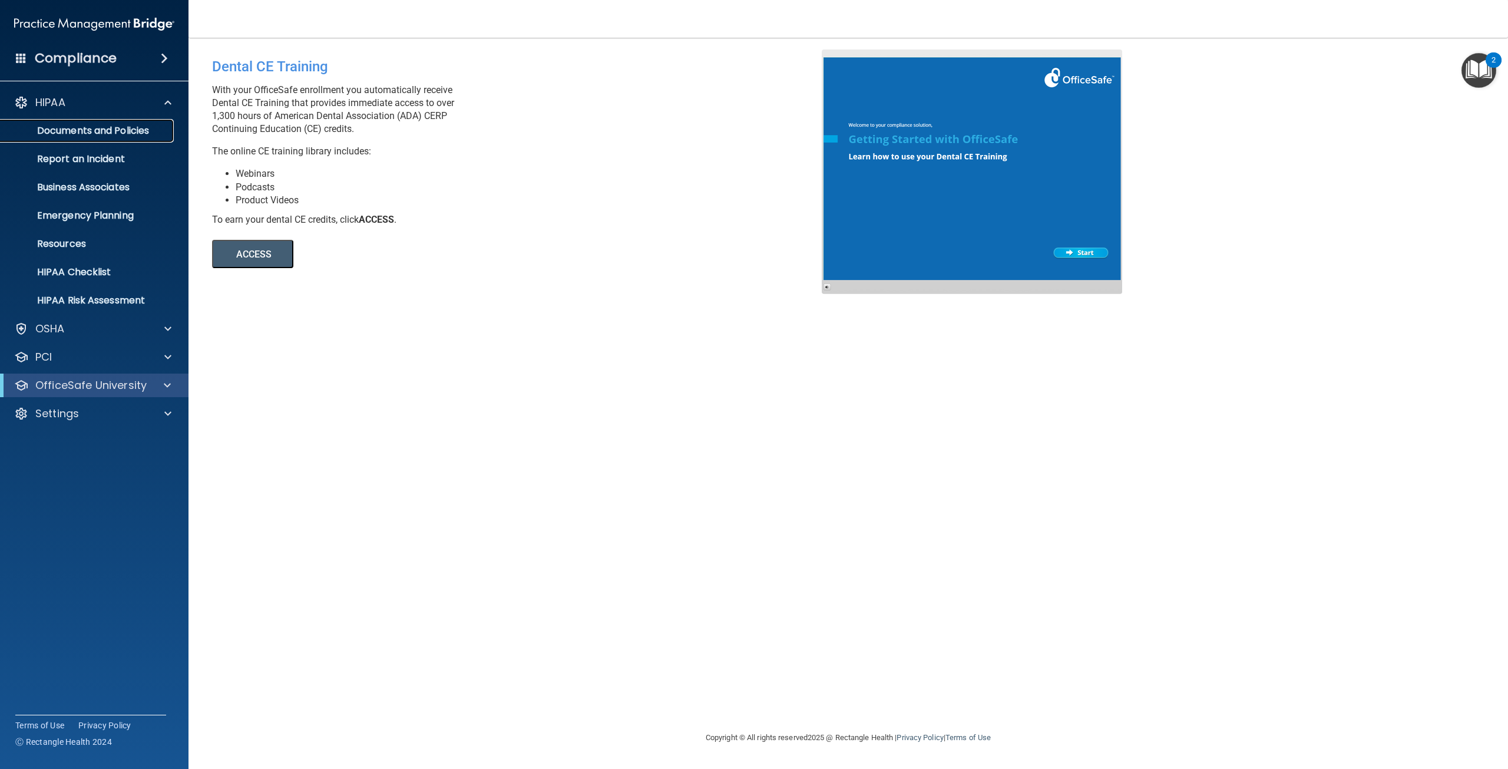
click at [61, 127] on p "Documents and Policies" at bounding box center [88, 131] width 161 height 12
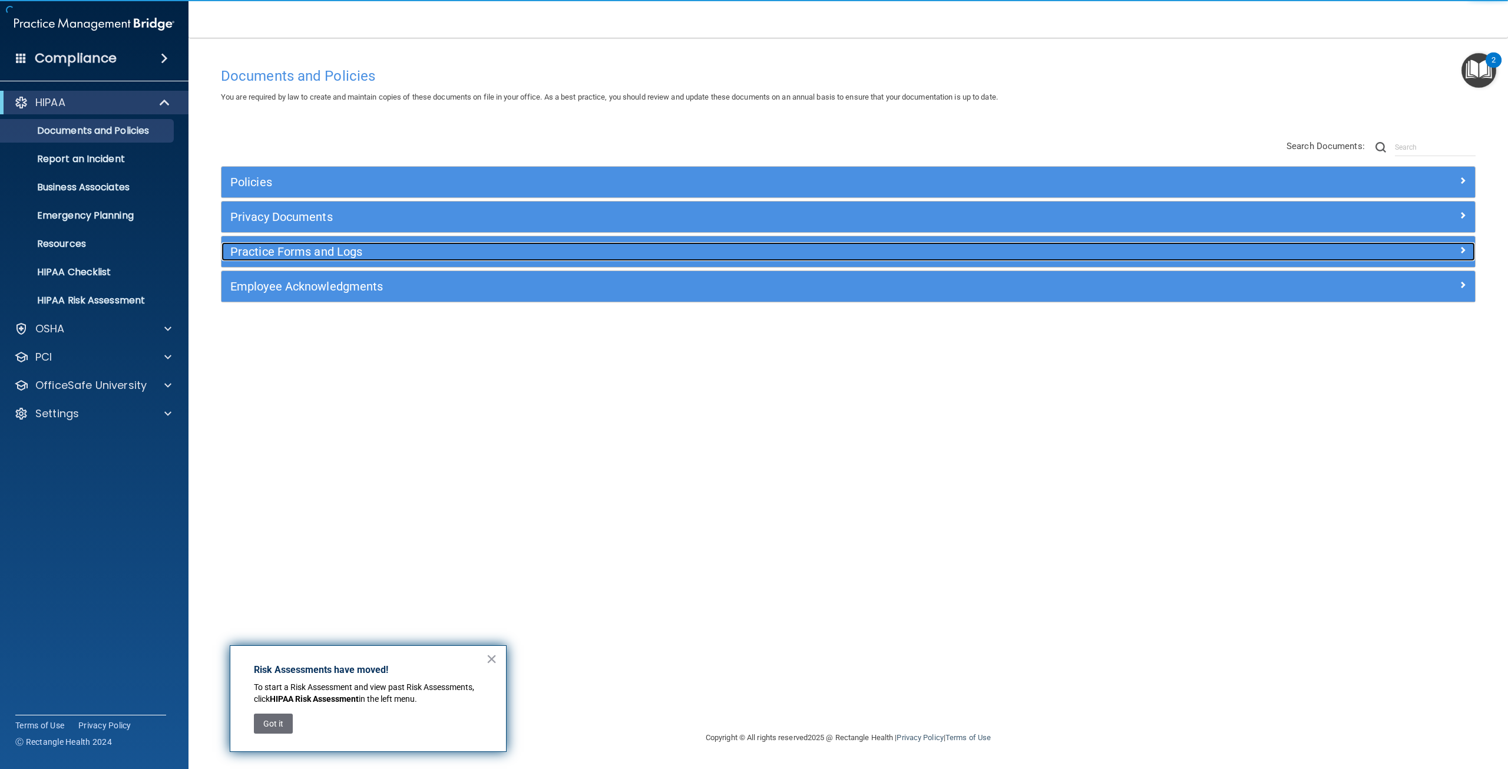
click at [349, 248] on h5 "Practice Forms and Logs" at bounding box center [691, 251] width 923 height 13
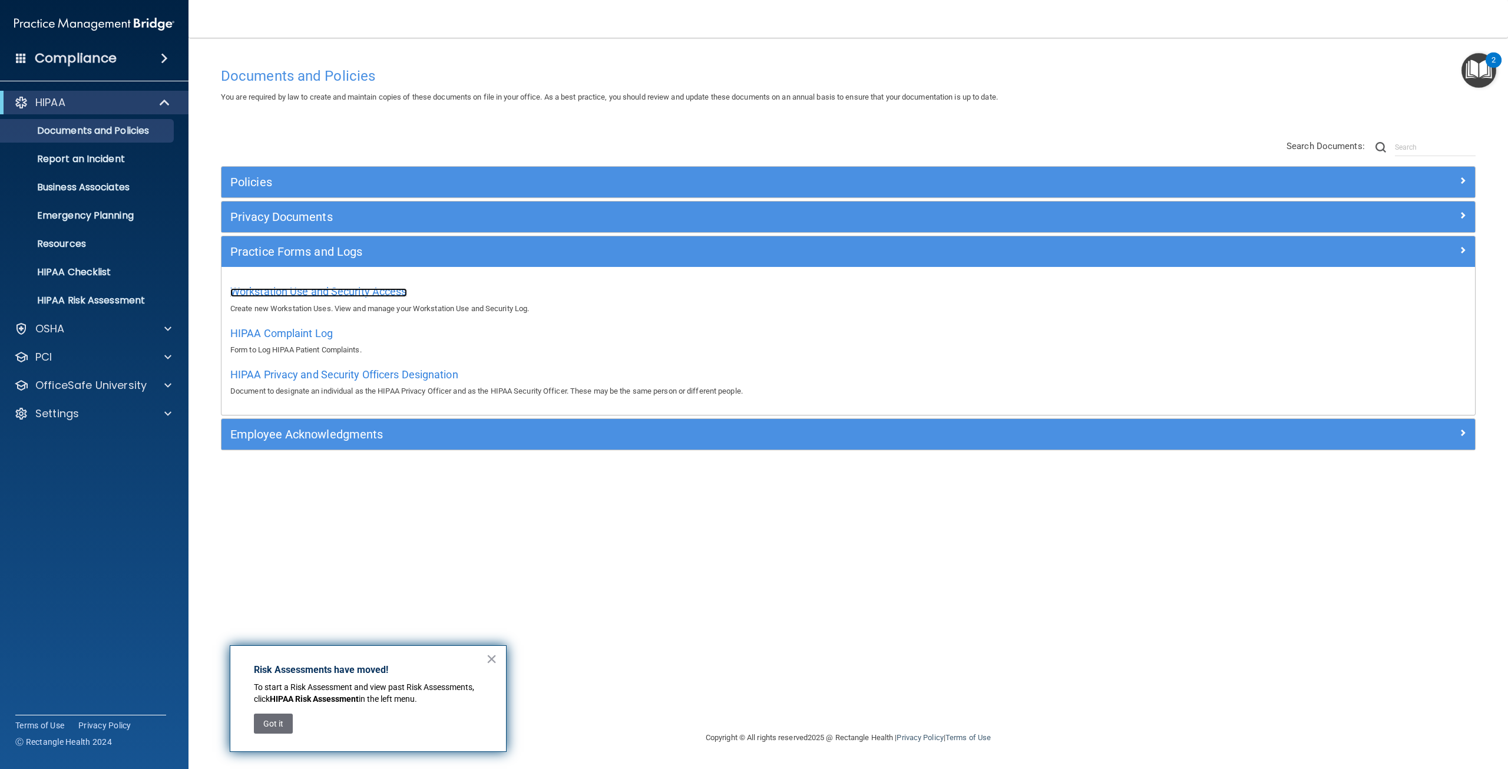
click at [290, 289] on span "Workstation Use and Security Access" at bounding box center [318, 291] width 177 height 12
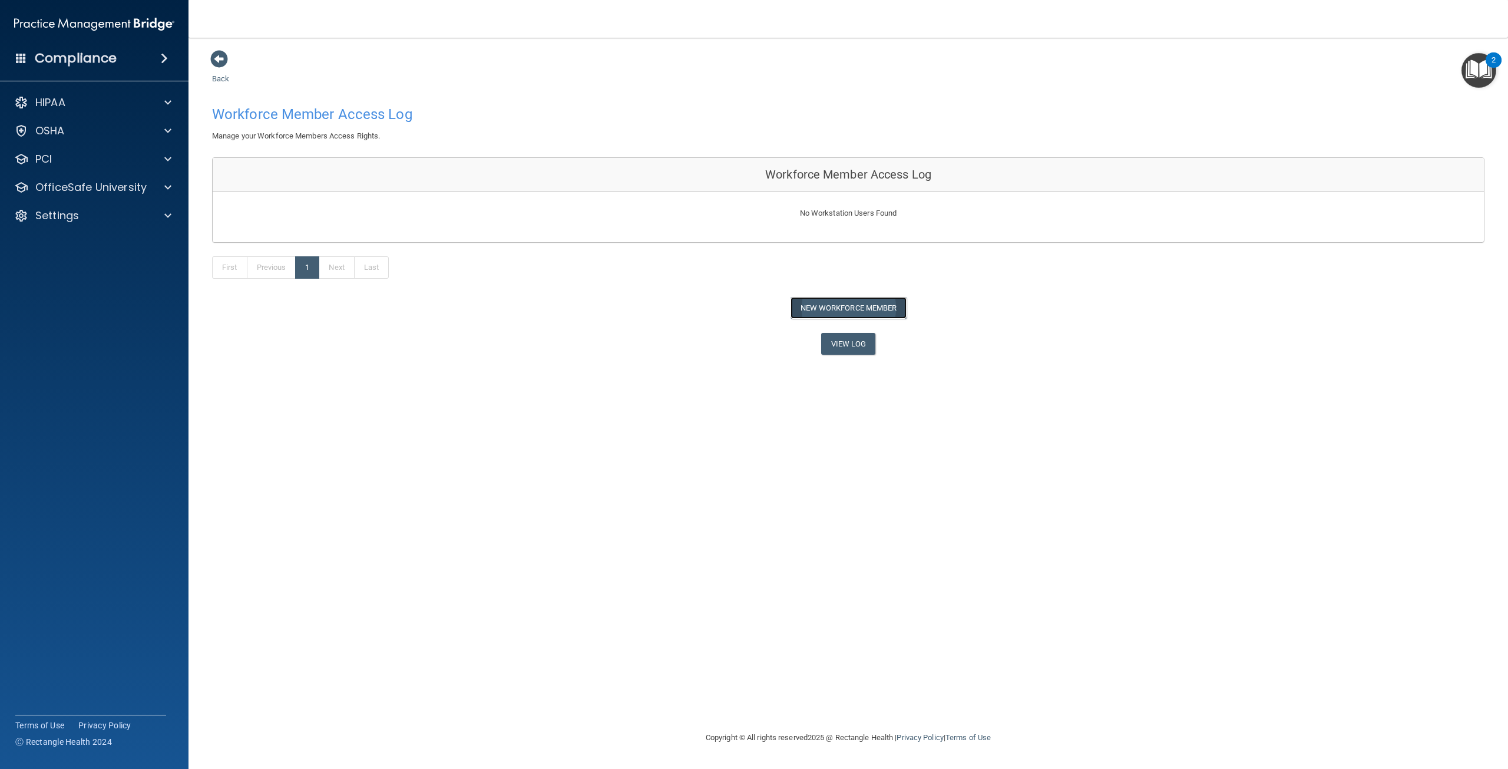
click at [835, 308] on button "New Workforce Member" at bounding box center [849, 308] width 116 height 22
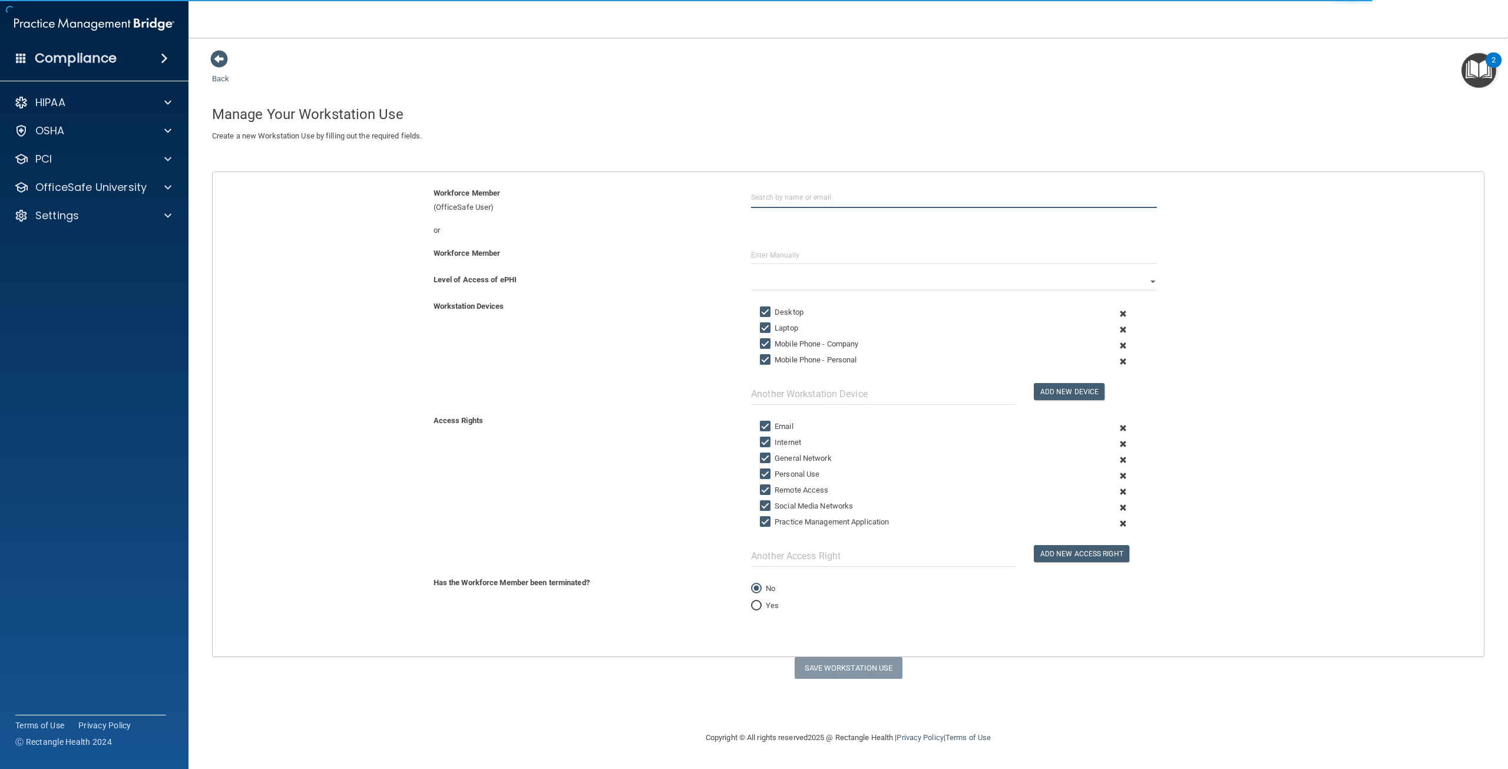
click at [818, 195] on input "text" at bounding box center [954, 197] width 406 height 22
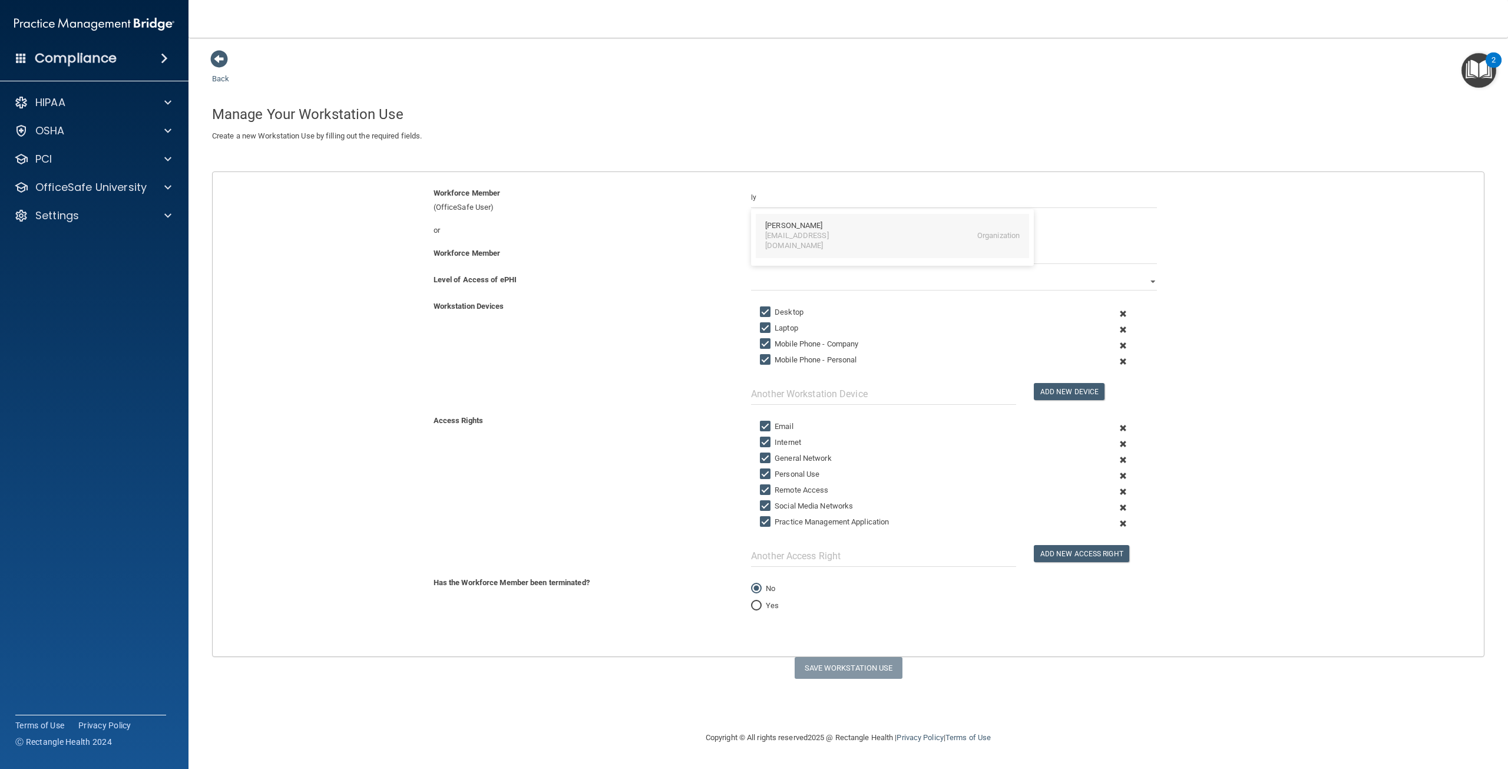
click at [822, 244] on div "Lynae Brewer thefrontdesk@pinecreekdental.com Organization" at bounding box center [892, 236] width 273 height 44
type input "[PERSON_NAME]"
click at [784, 289] on select "Full Limited None" at bounding box center [954, 282] width 406 height 18
select select "0"
click at [751, 273] on select "Full Limited None" at bounding box center [954, 282] width 406 height 18
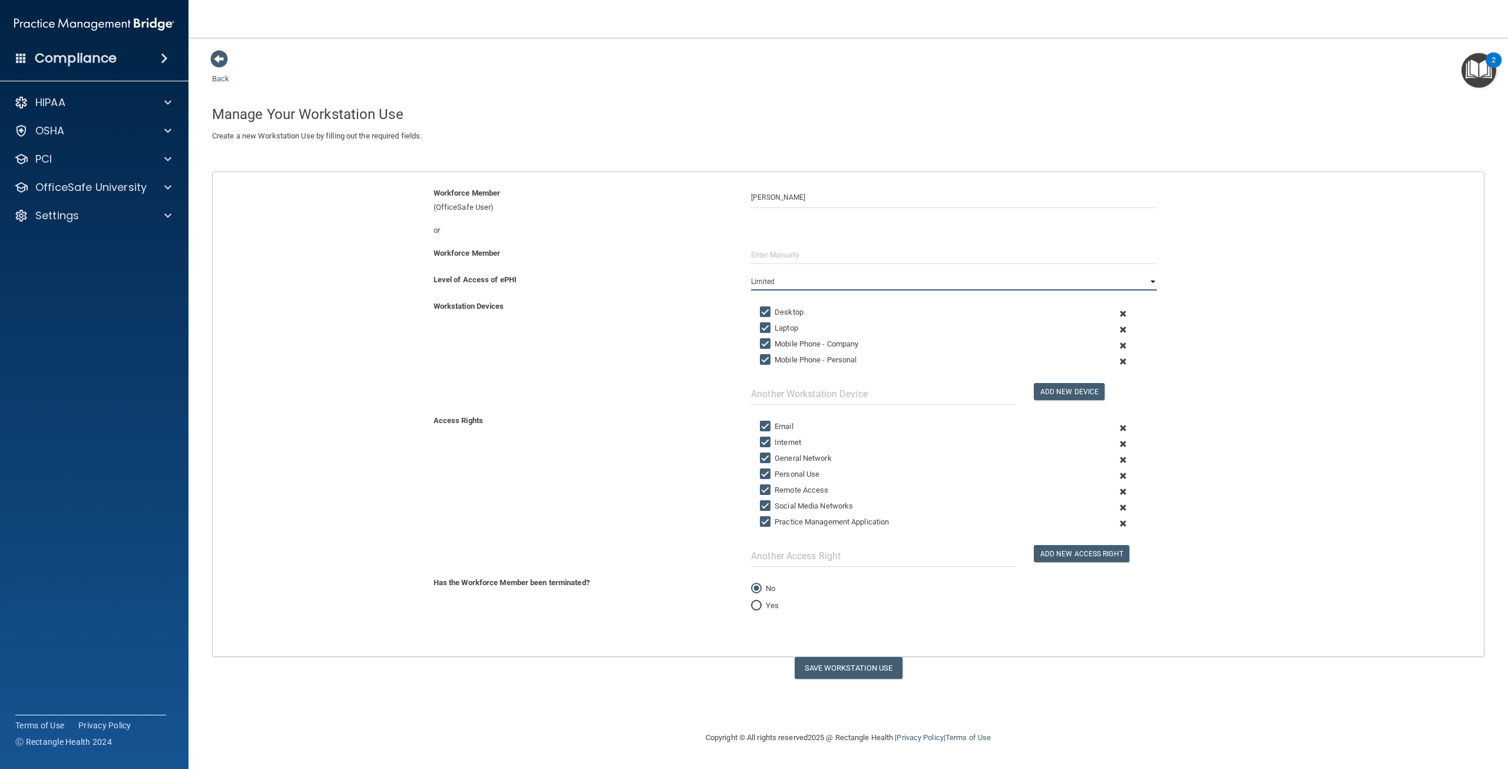
click at [823, 280] on select "Full Limited None" at bounding box center [954, 282] width 406 height 18
drag, startPoint x: 520, startPoint y: 281, endPoint x: 432, endPoint y: 285, distance: 87.3
click at [432, 285] on div "Level of Access of ePHI" at bounding box center [584, 280] width 318 height 14
copy b "Level of Access of ePHI"
click at [808, 287] on select "Full Limited None" at bounding box center [954, 282] width 406 height 18
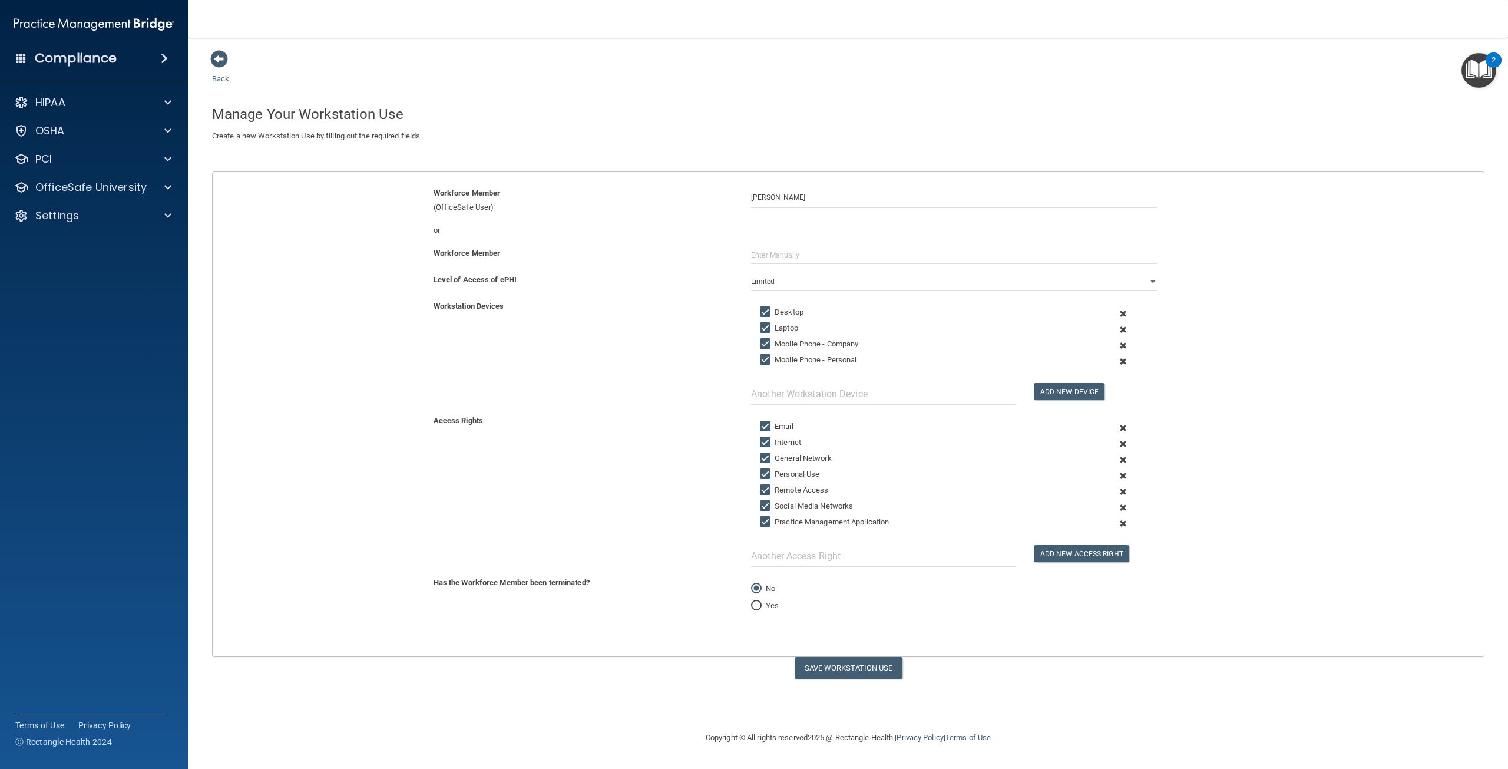
click at [563, 399] on div "Workstation Devices Desktop Laptop Mobile Phone - Company Mobile Phone - Person…" at bounding box center [848, 351] width 1289 height 105
drag, startPoint x: 426, startPoint y: 281, endPoint x: 515, endPoint y: 281, distance: 89.0
click at [515, 281] on div "Level of Access of ePHI" at bounding box center [584, 280] width 318 height 14
click at [766, 341] on input "Mobile Phone - Company" at bounding box center [767, 343] width 14 height 9
checkbox input "false"
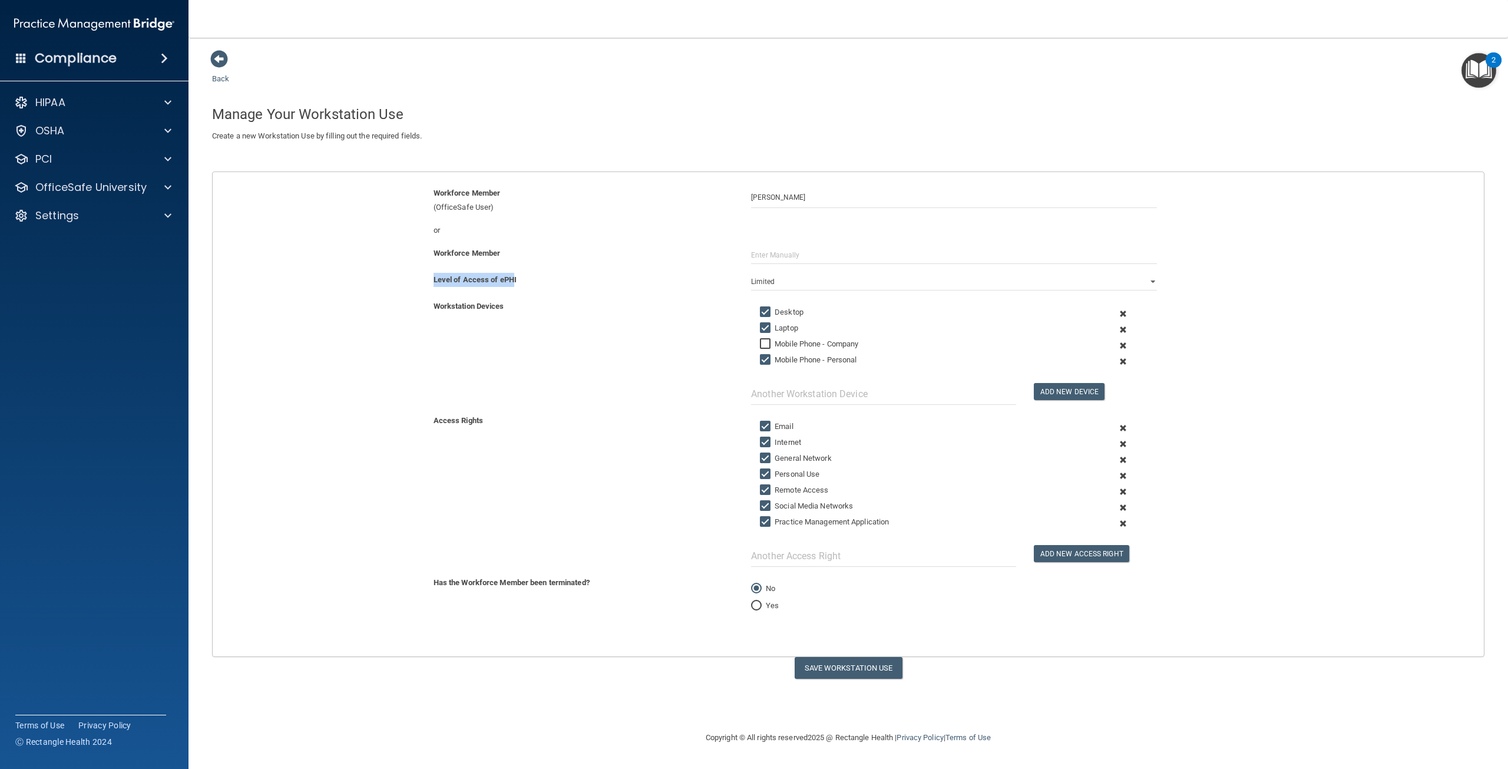
click at [767, 358] on input "Mobile Phone - Personal" at bounding box center [767, 359] width 14 height 9
checkbox input "false"
click at [766, 345] on input "Mobile Phone - Company" at bounding box center [767, 343] width 14 height 9
checkbox input "true"
click at [764, 493] on input "Remote Access" at bounding box center [767, 489] width 14 height 9
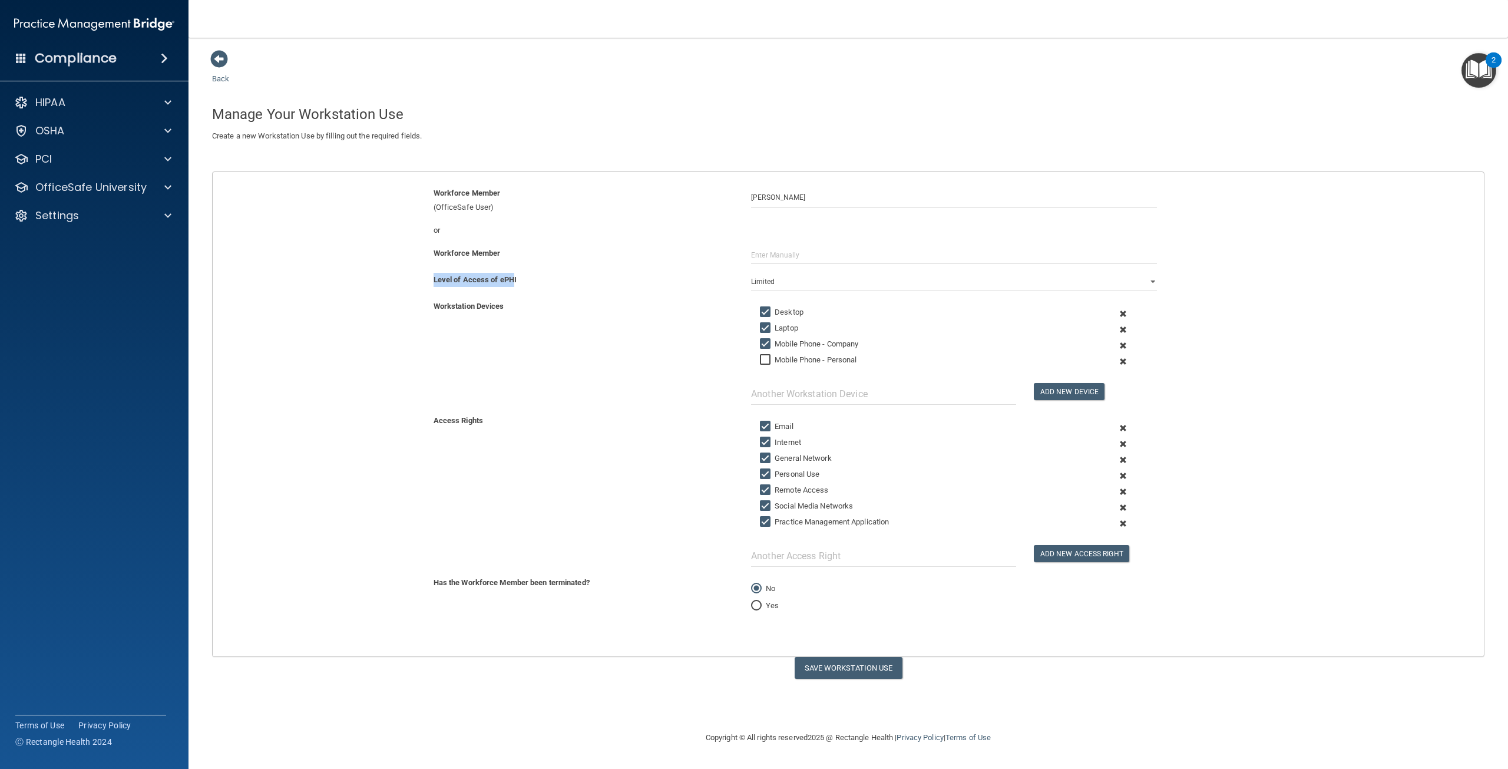
checkbox input "false"
click at [855, 672] on button "Save Workstation Use" at bounding box center [849, 668] width 108 height 22
select select "? string:Full ?"
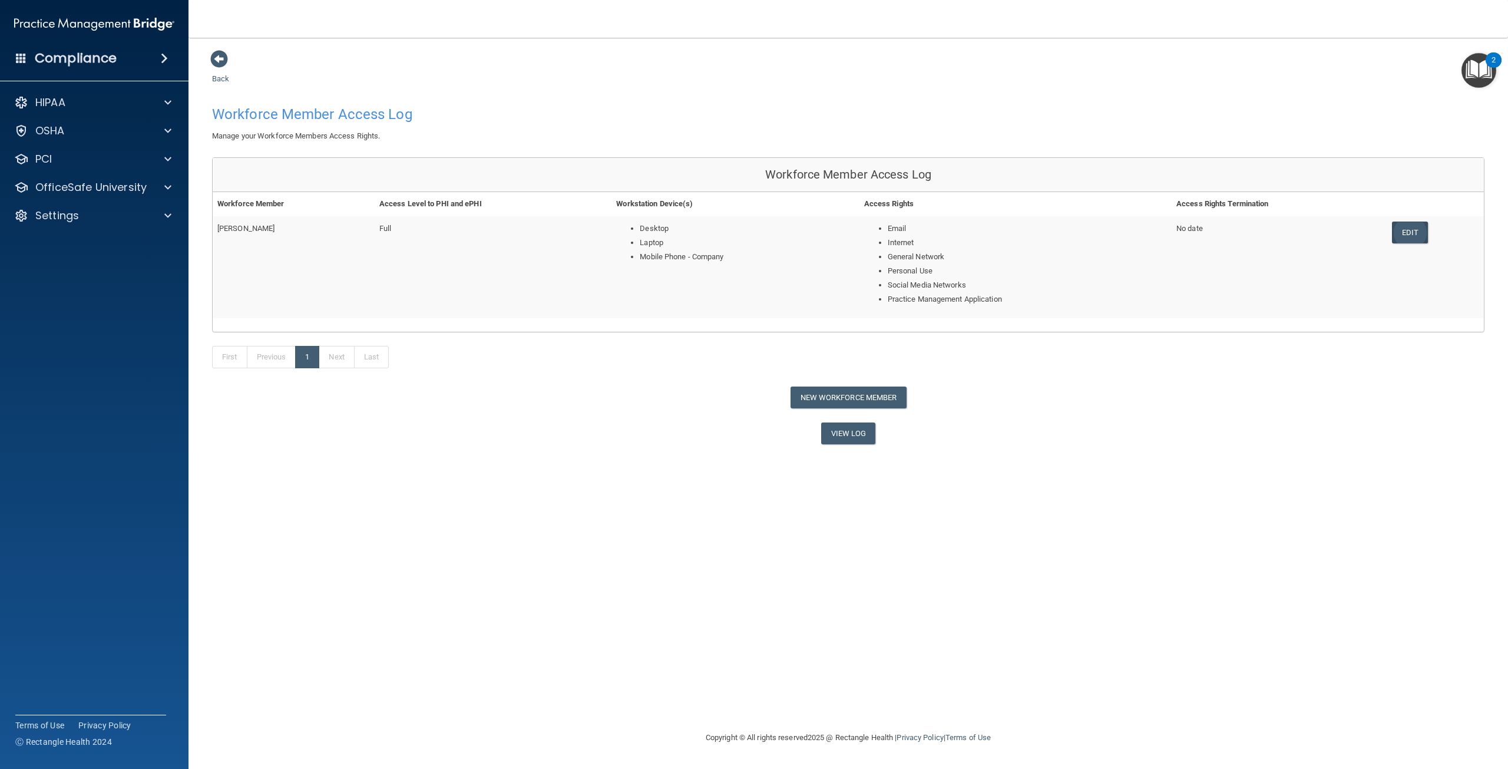
click at [1411, 239] on link "Edit" at bounding box center [1410, 233] width 36 height 22
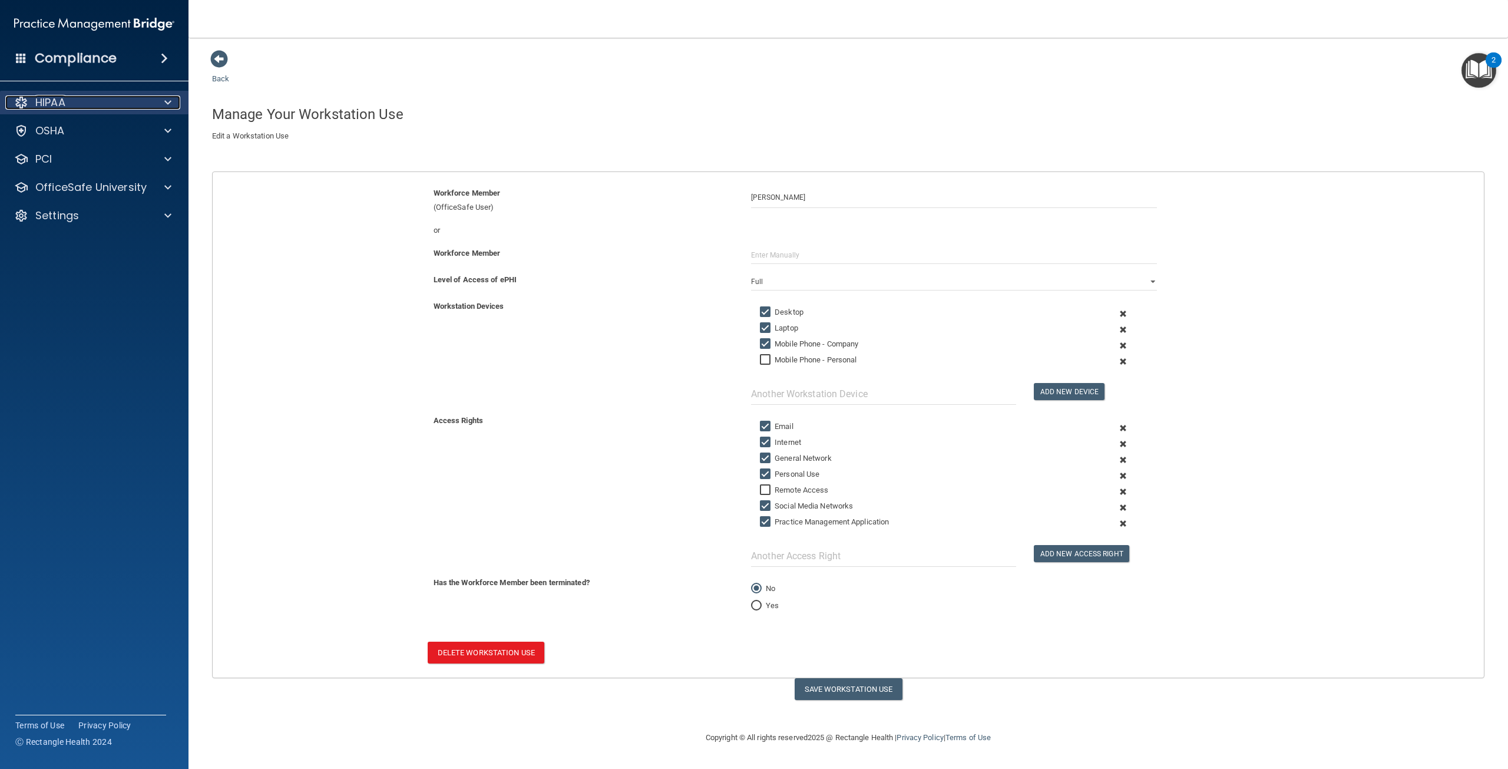
click at [151, 100] on div at bounding box center [165, 102] width 29 height 14
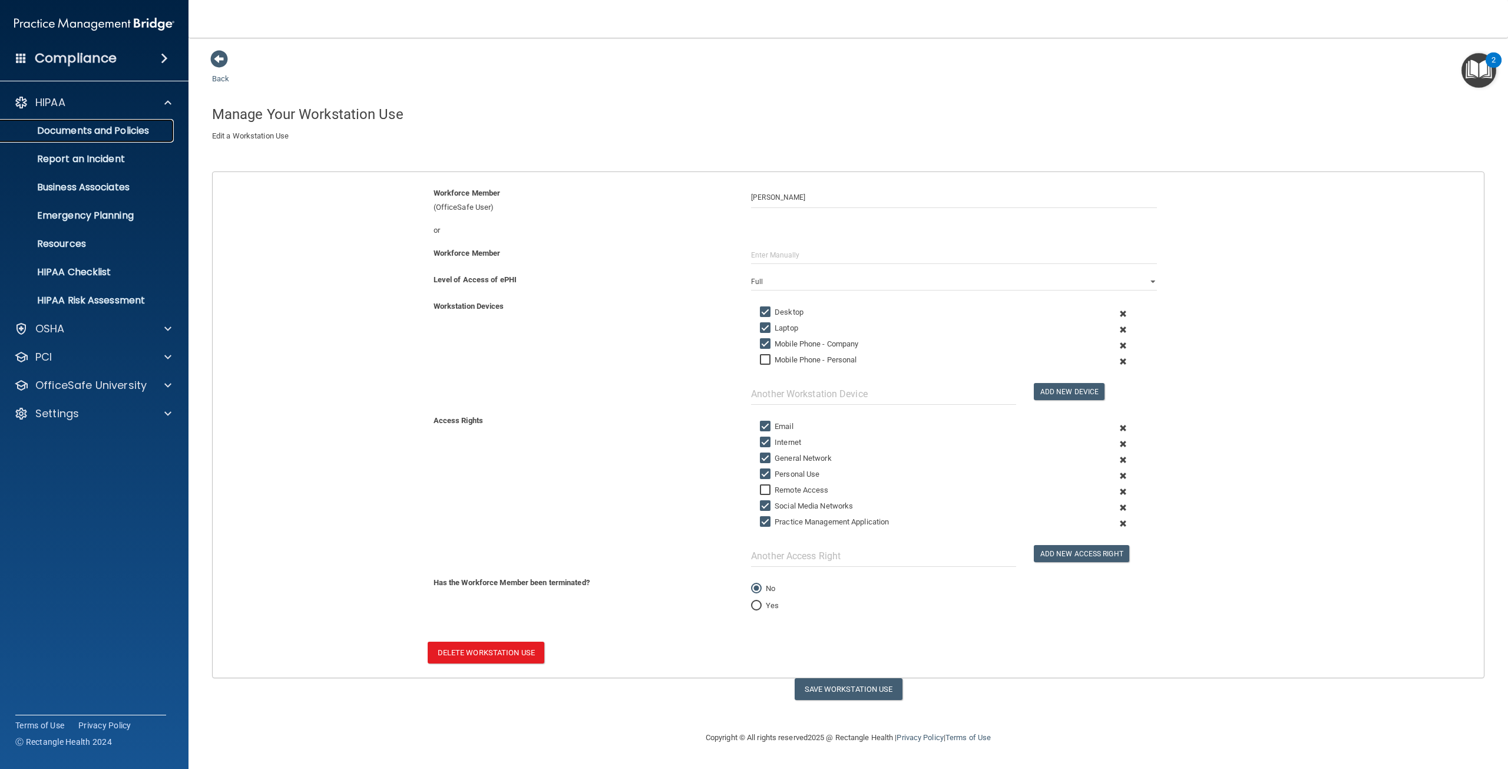
click at [106, 135] on p "Documents and Policies" at bounding box center [88, 131] width 161 height 12
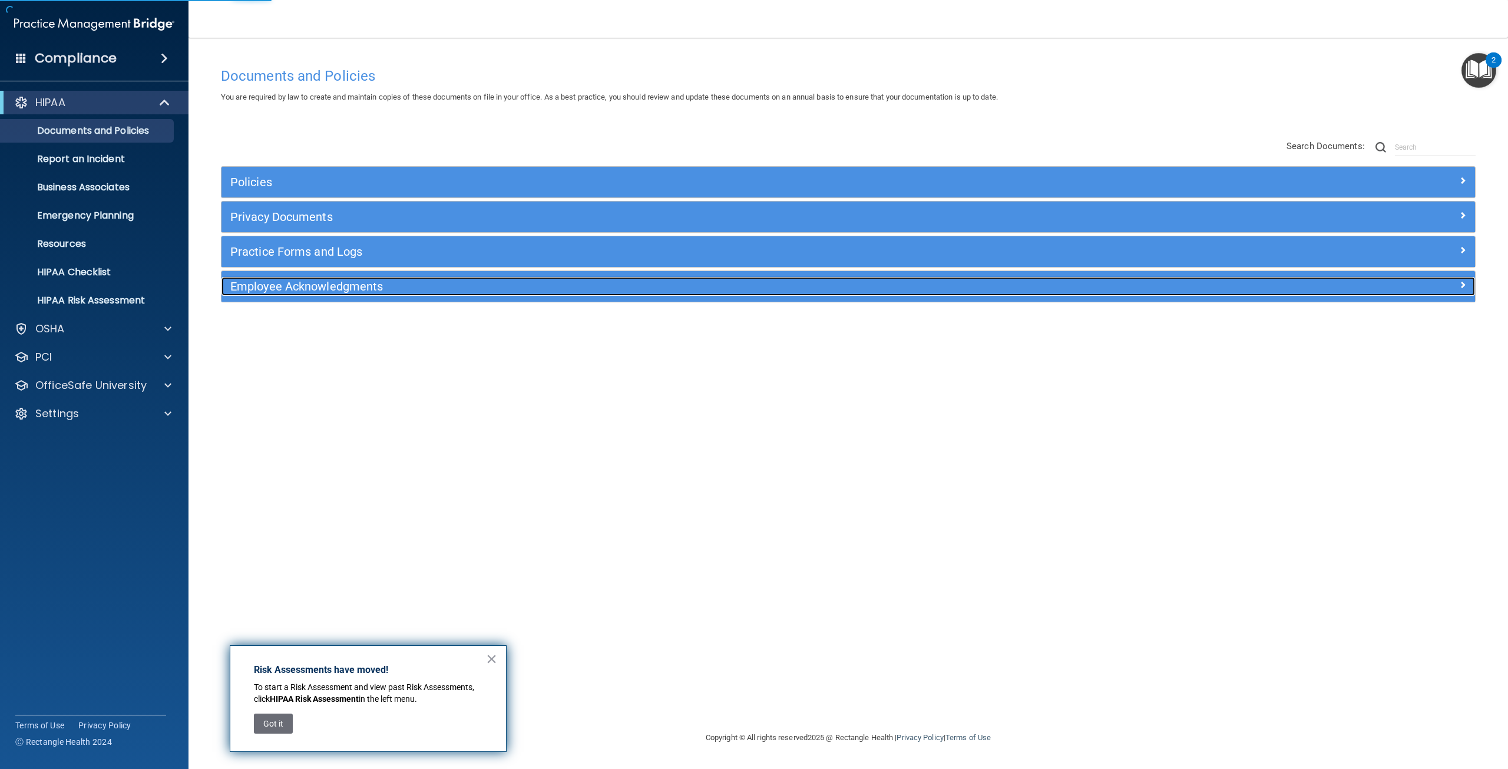
click at [403, 290] on h5 "Employee Acknowledgments" at bounding box center [691, 286] width 923 height 13
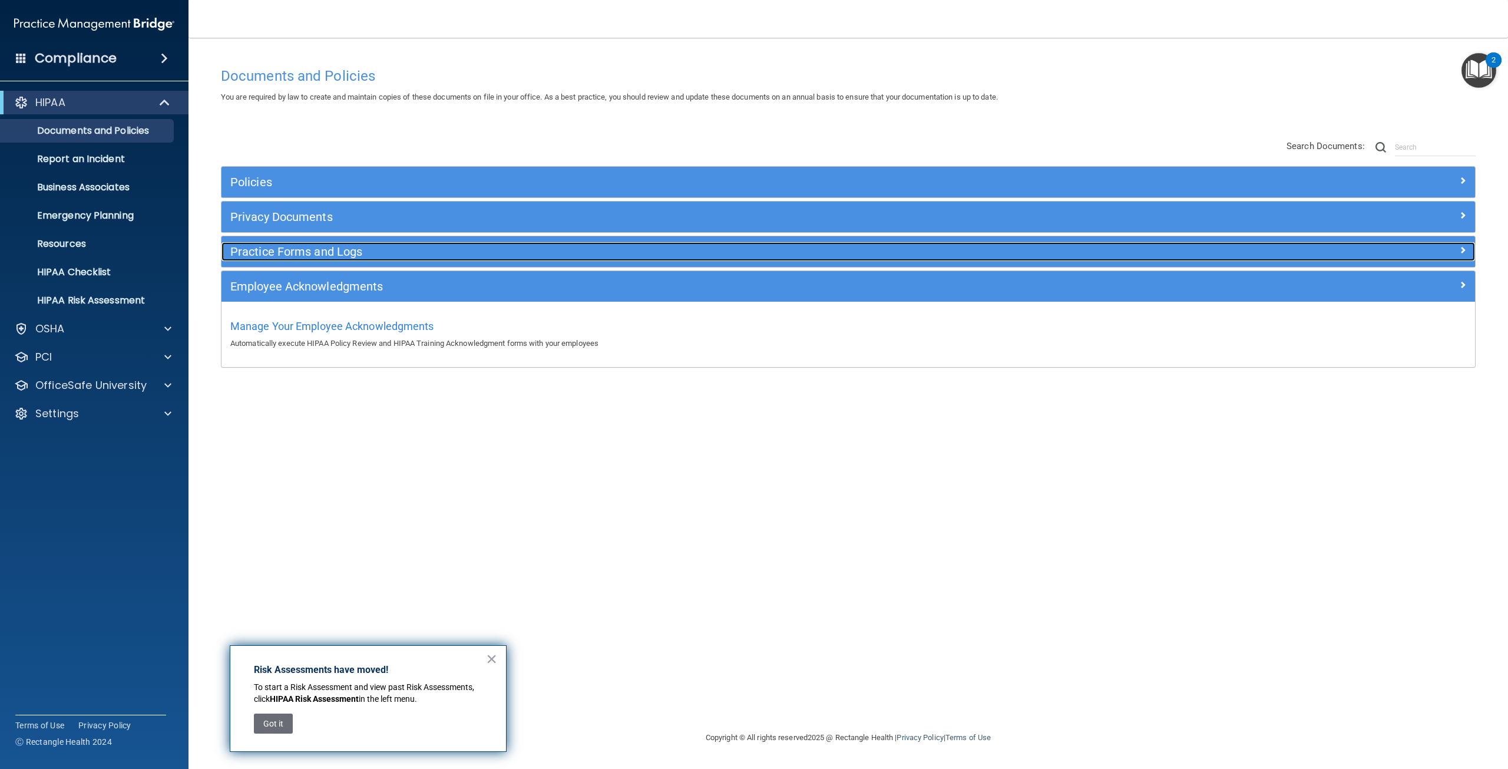
click at [387, 258] on h5 "Practice Forms and Logs" at bounding box center [691, 251] width 923 height 13
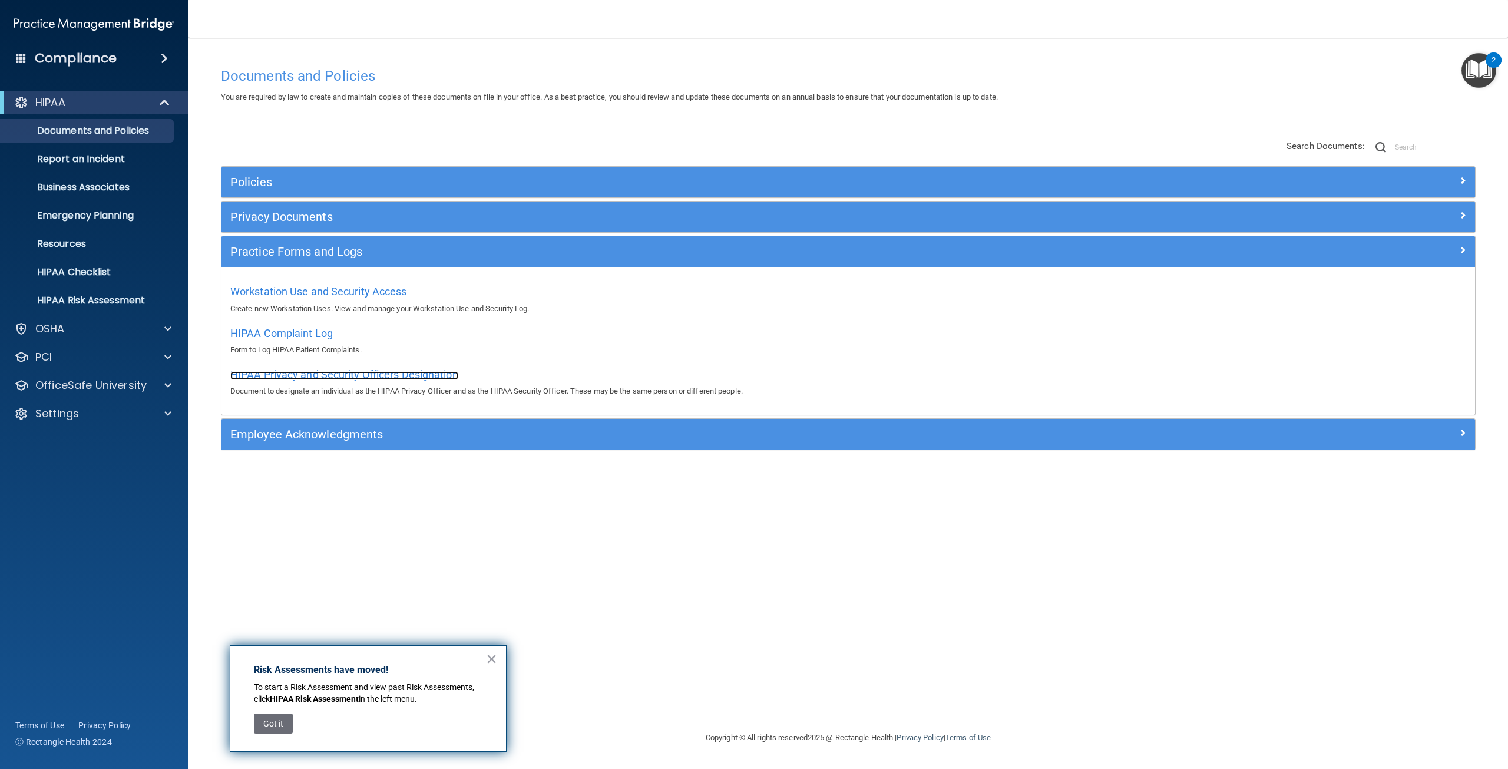
click at [308, 375] on span "HIPAA Privacy and Security Officers Designation" at bounding box center [344, 374] width 228 height 12
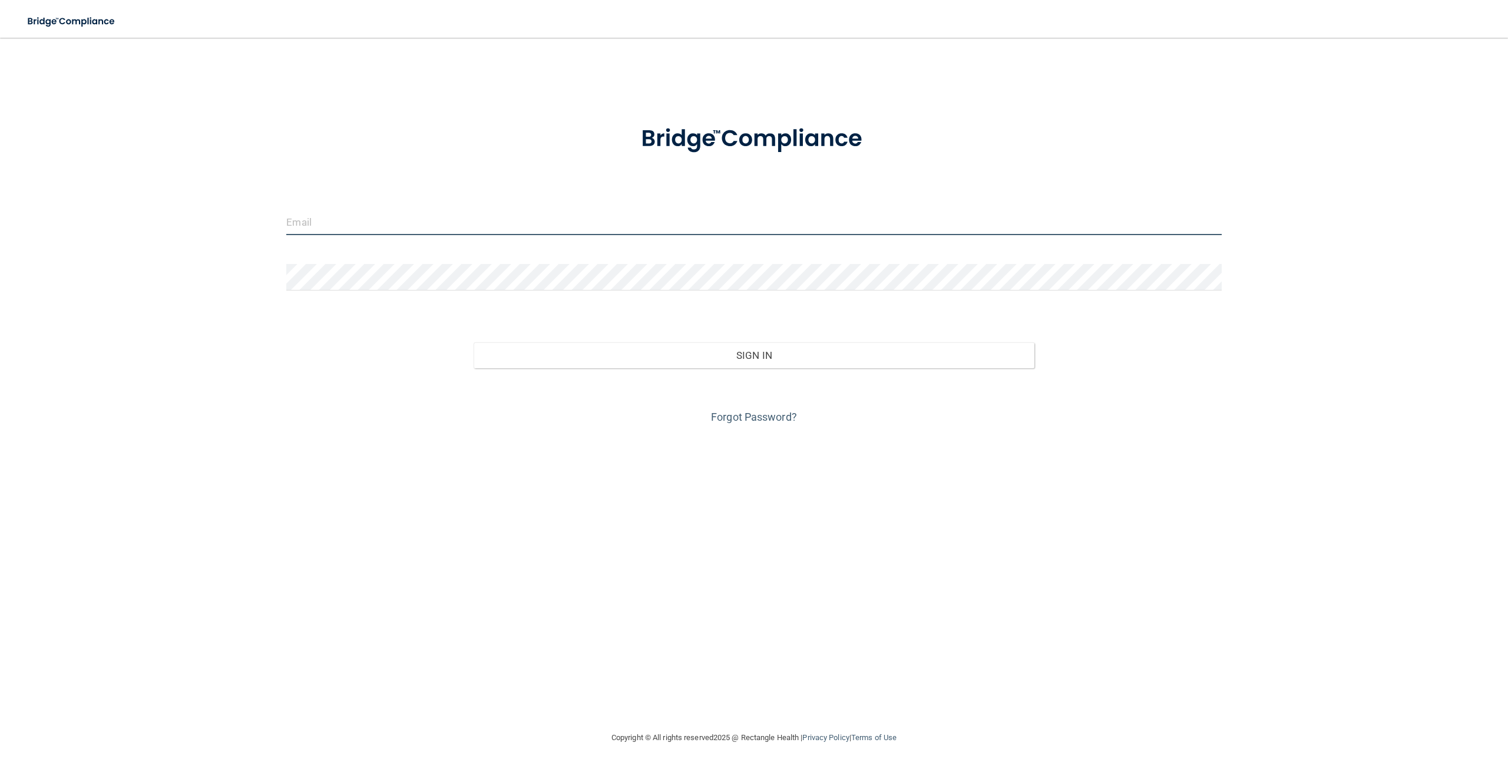
click at [541, 221] on input "email" at bounding box center [753, 222] width 935 height 27
type input "[EMAIL_ADDRESS][DOMAIN_NAME]"
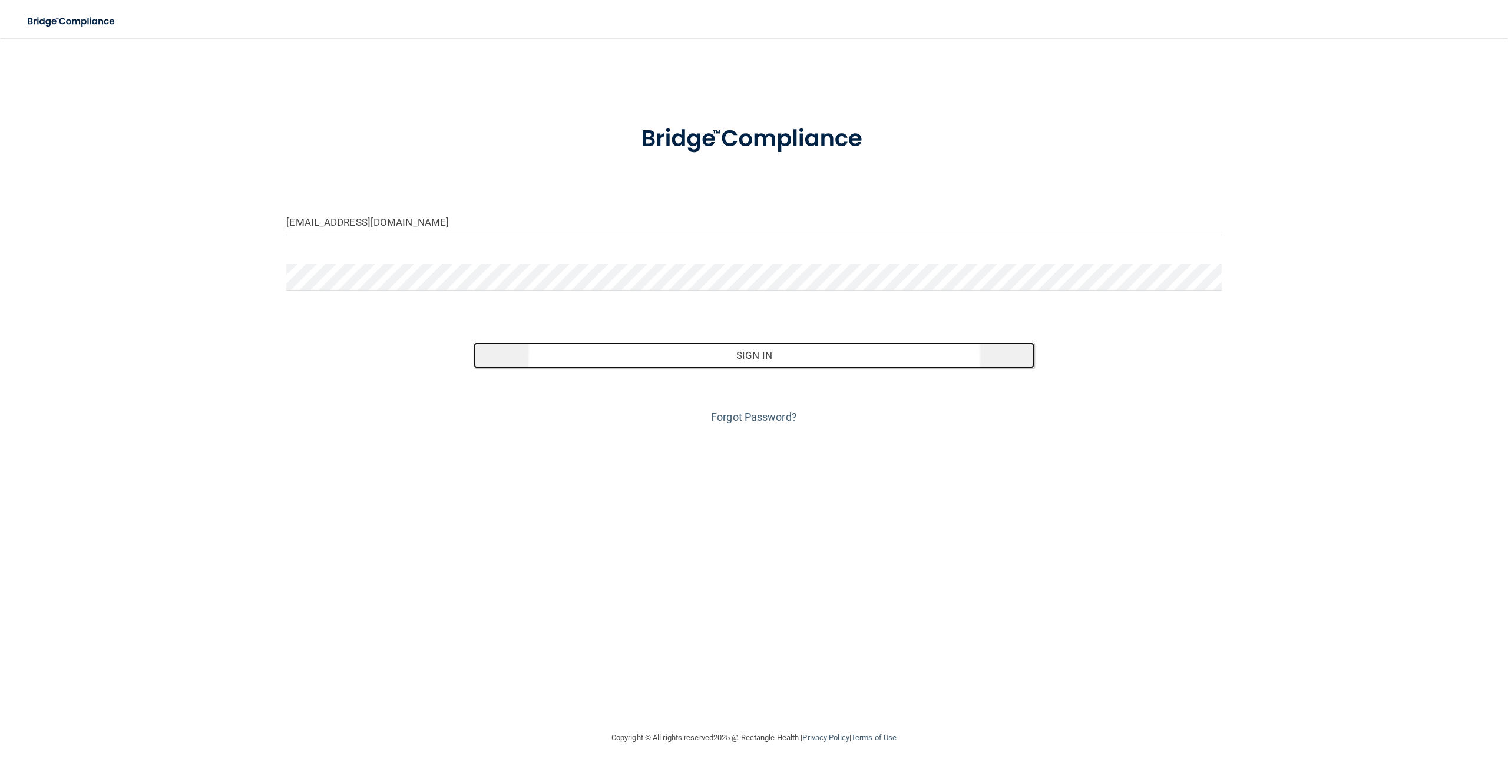
click at [621, 359] on button "Sign In" at bounding box center [754, 355] width 561 height 26
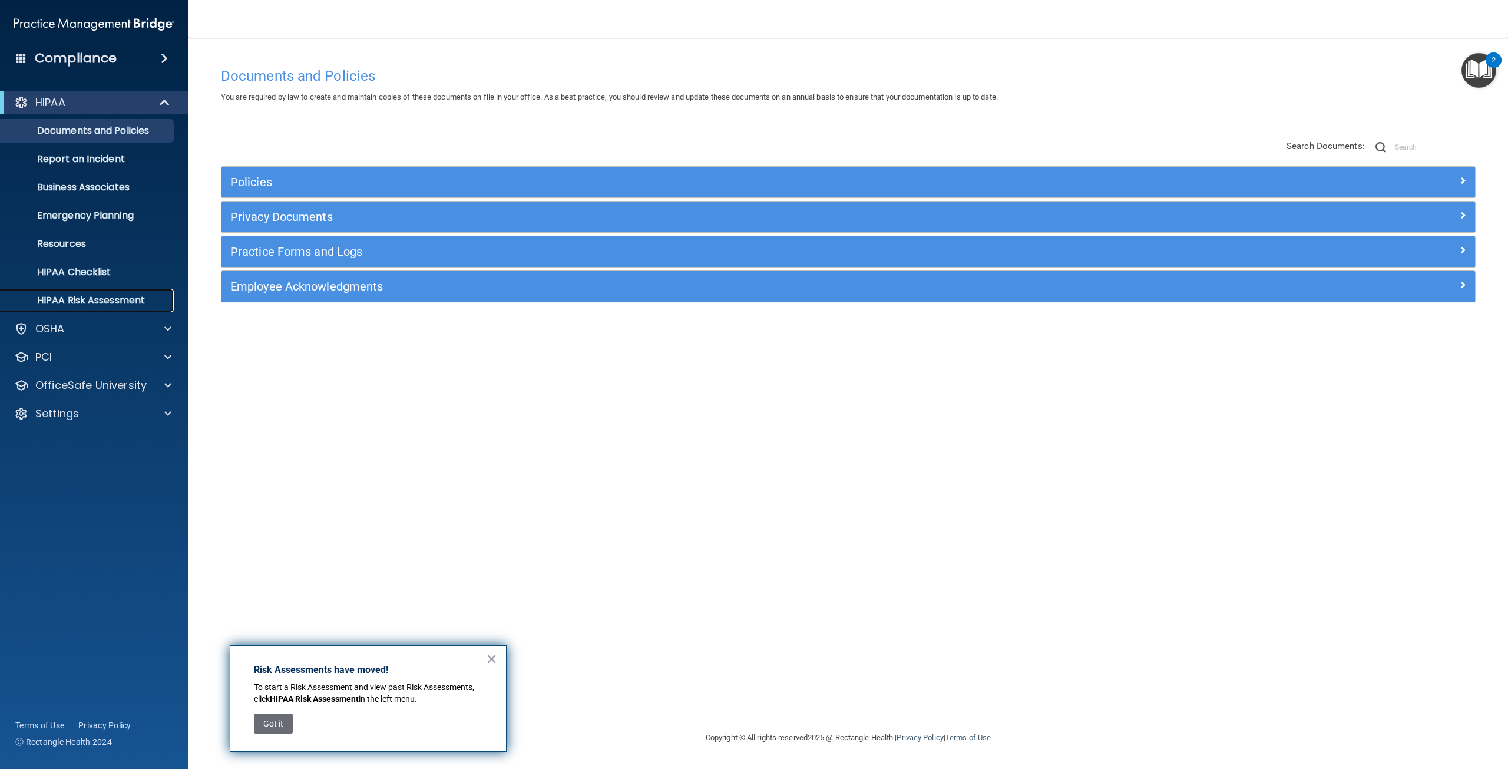
click at [67, 303] on p "HIPAA Risk Assessment" at bounding box center [88, 301] width 161 height 12
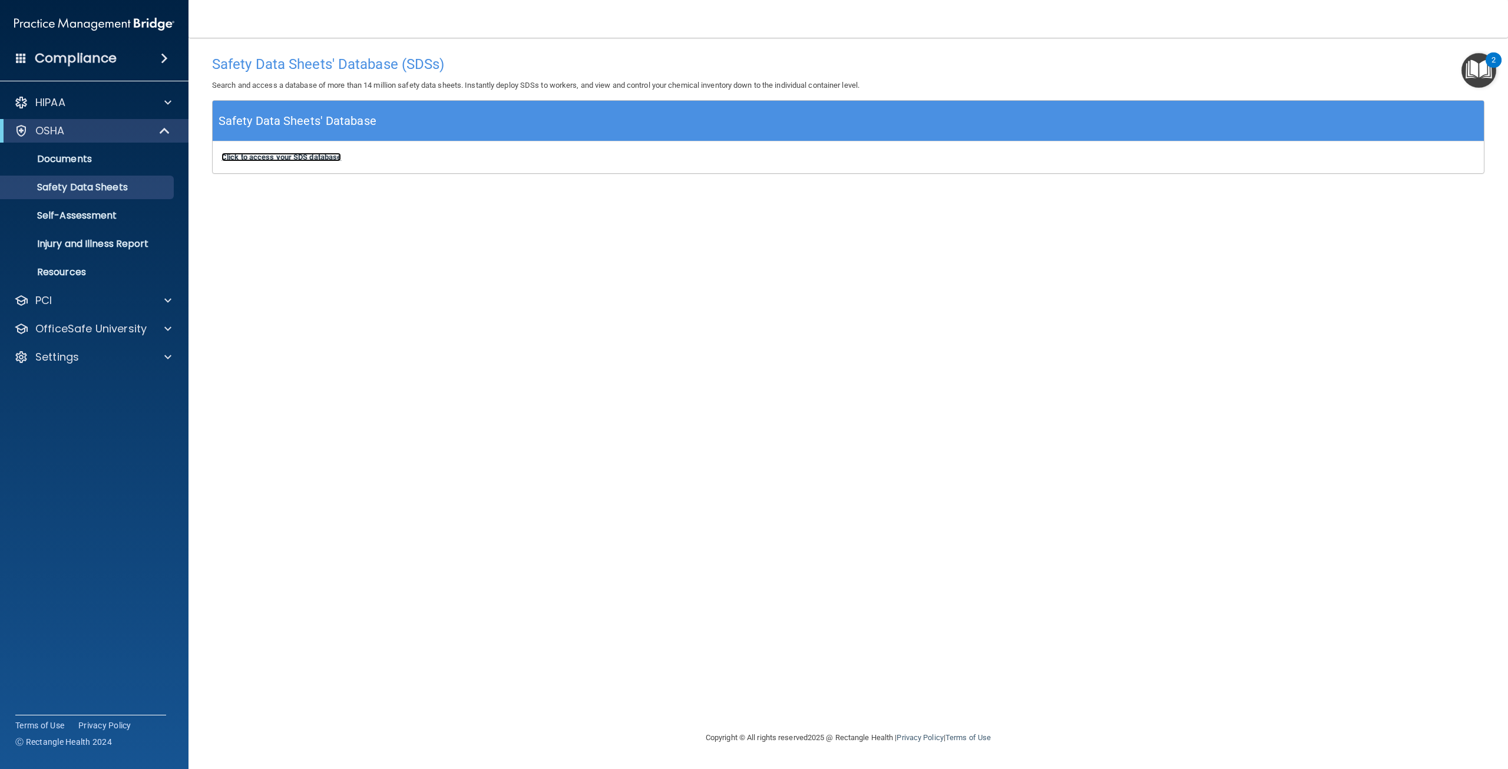
click at [260, 157] on b "Click to access your SDS database" at bounding box center [282, 157] width 120 height 9
click at [72, 220] on p "Self-Assessment" at bounding box center [88, 216] width 161 height 12
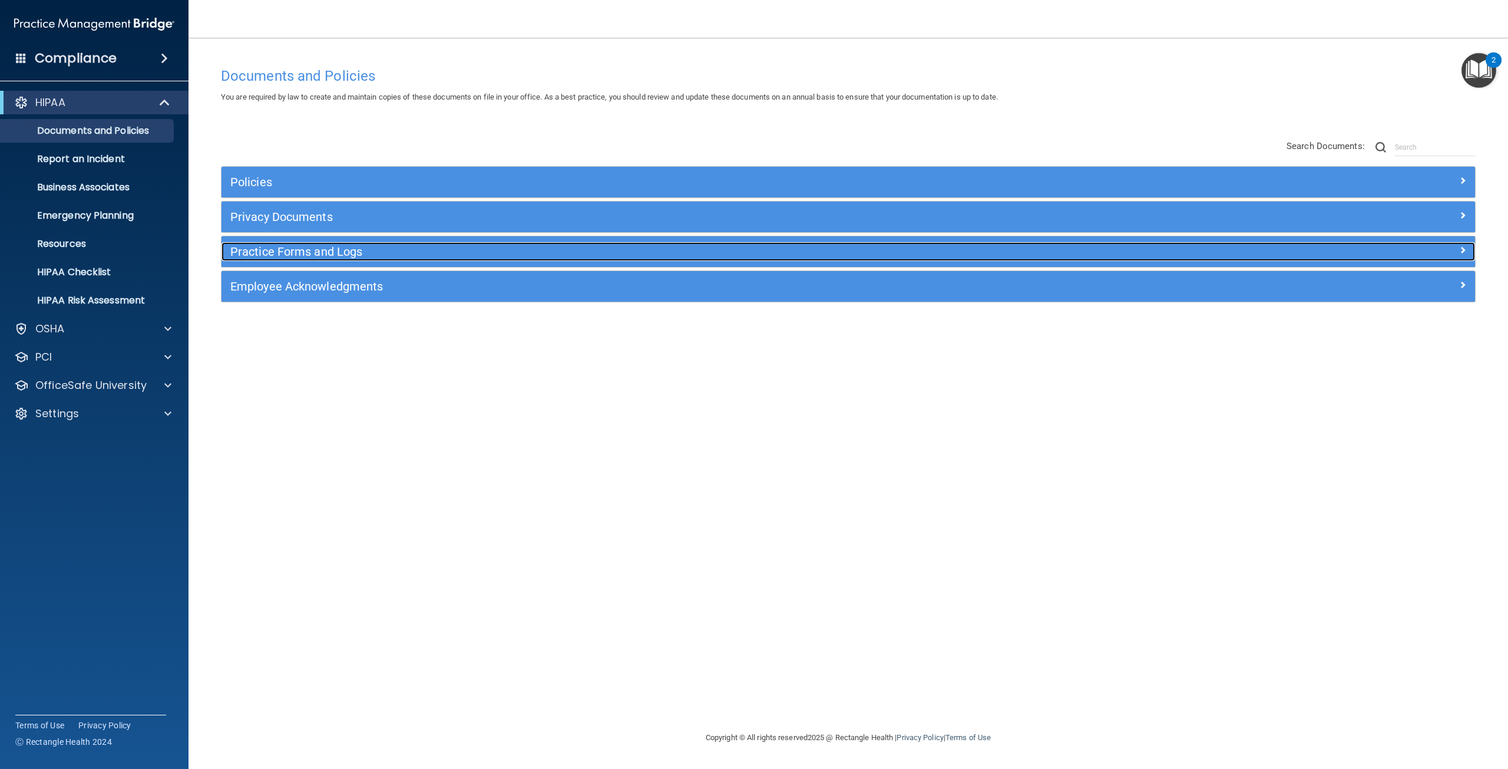
click at [287, 251] on h5 "Practice Forms and Logs" at bounding box center [691, 251] width 923 height 13
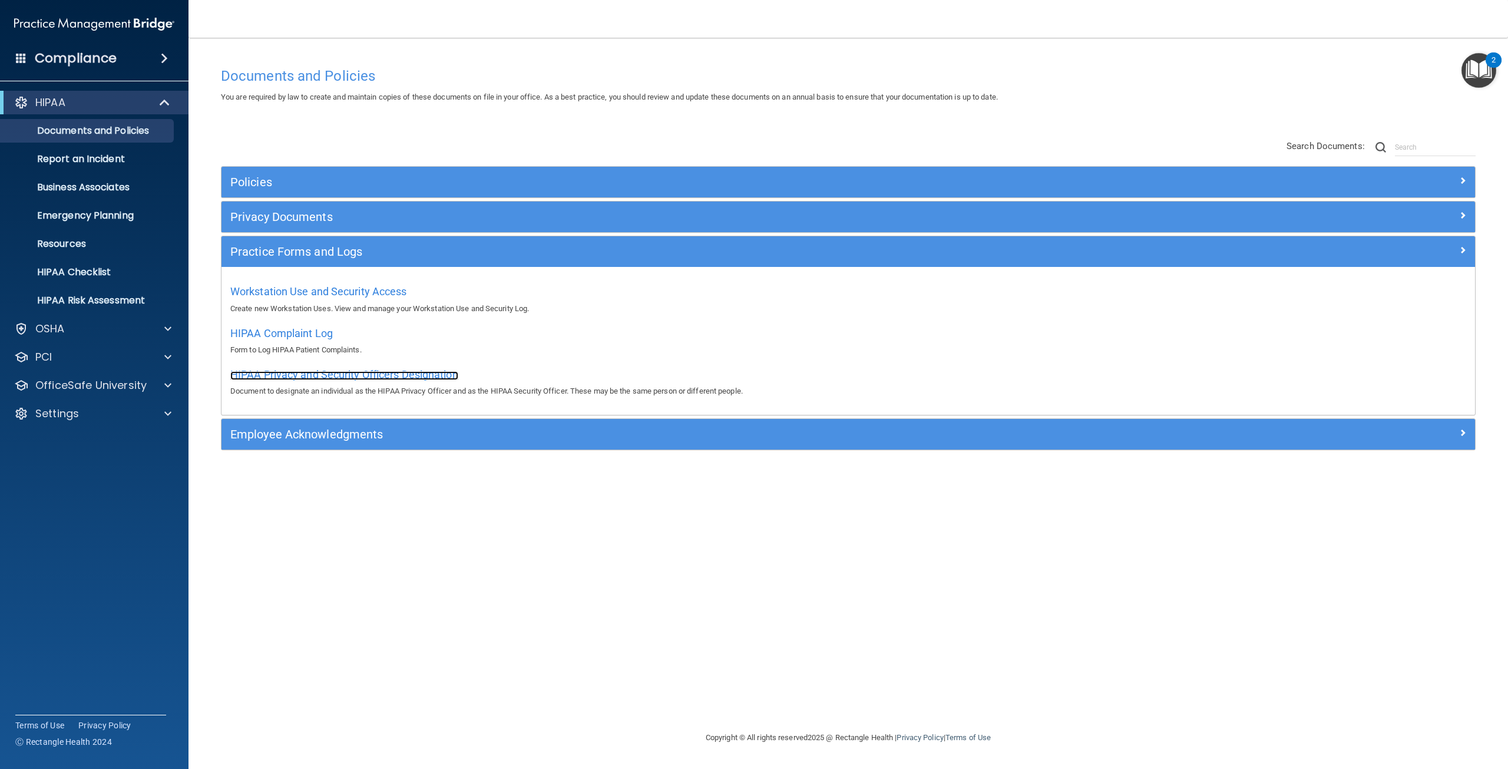
click at [334, 376] on span "HIPAA Privacy and Security Officers Designation" at bounding box center [344, 374] width 228 height 12
